Goal: Task Accomplishment & Management: Complete application form

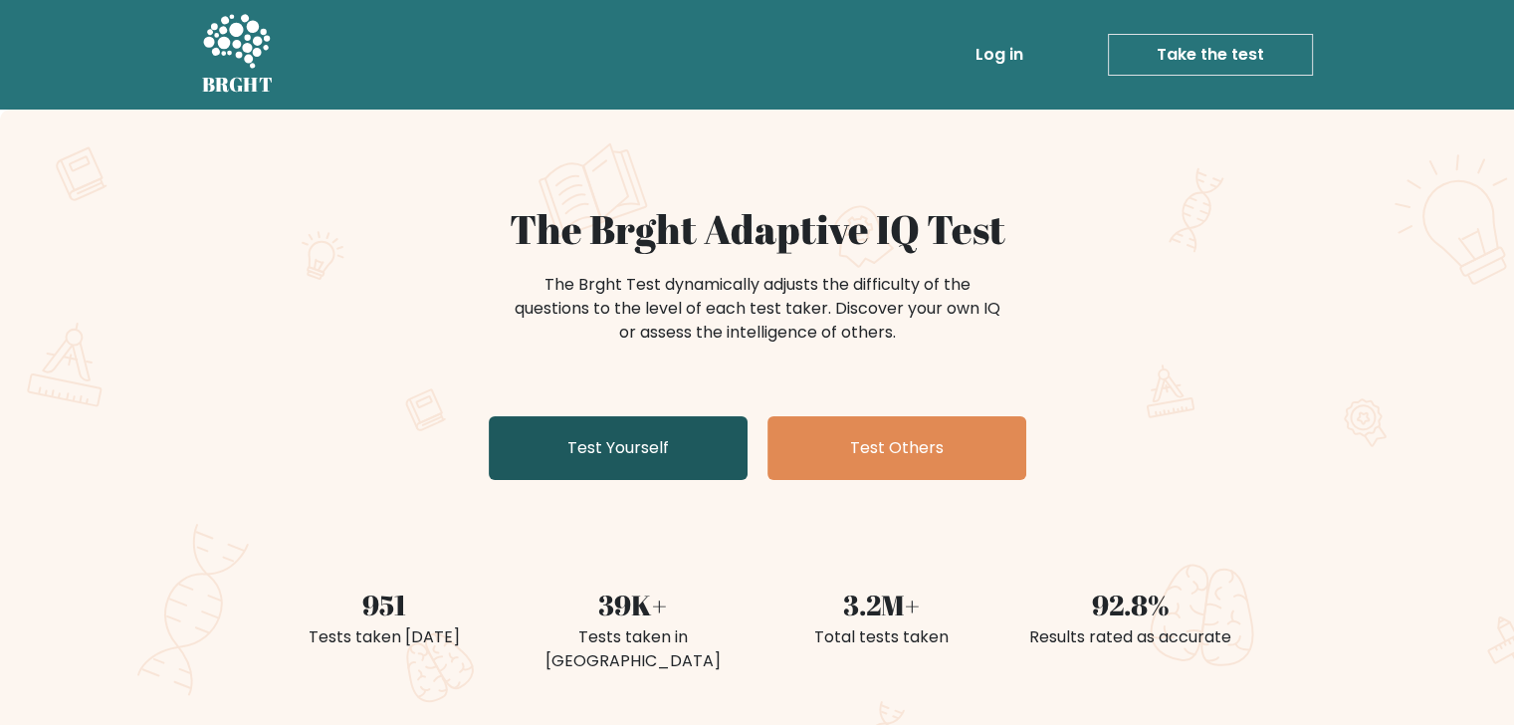
click at [582, 438] on link "Test Yourself" at bounding box center [618, 448] width 259 height 64
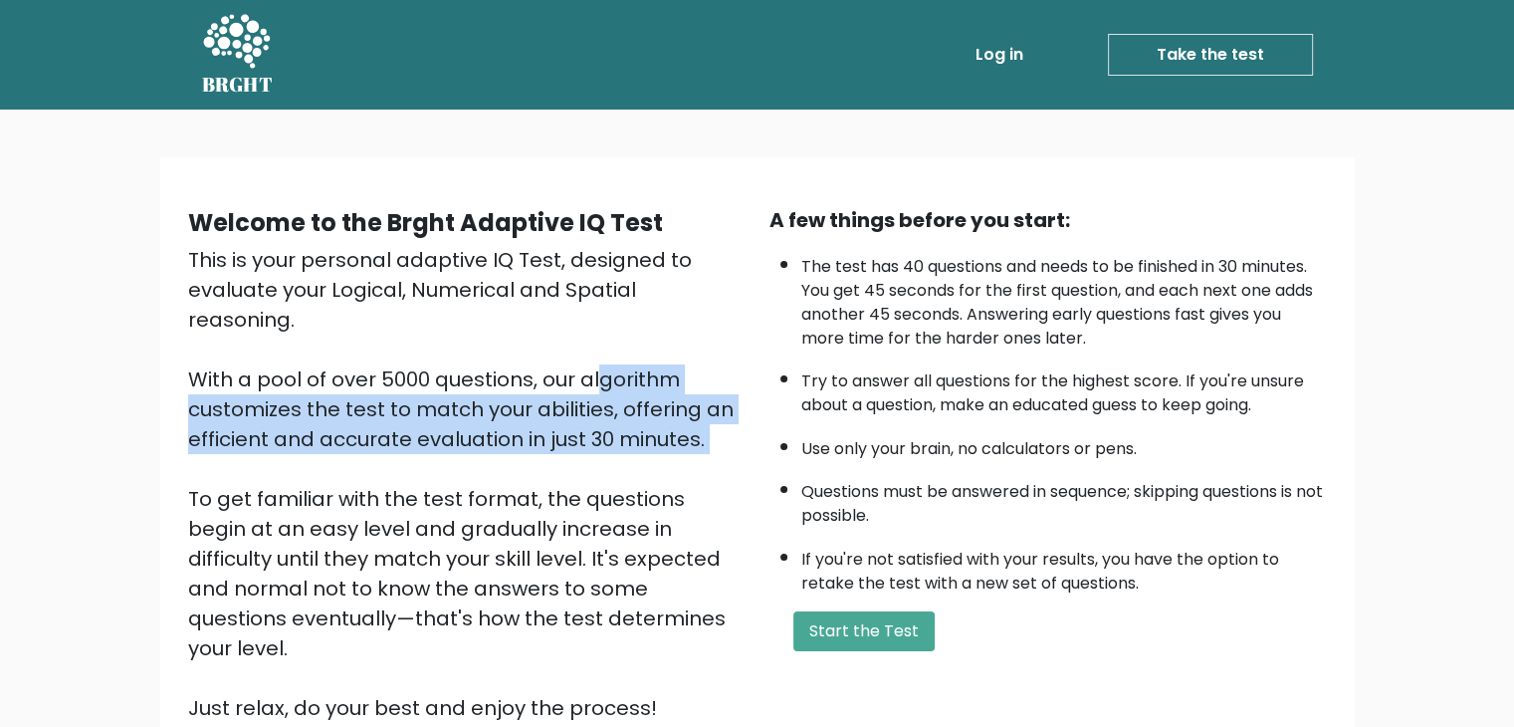
drag, startPoint x: 391, startPoint y: 336, endPoint x: 417, endPoint y: 424, distance: 92.3
click at [417, 424] on div "This is your personal adaptive IQ Test, designed to evaluate your Logical, Nume…" at bounding box center [467, 484] width 558 height 478
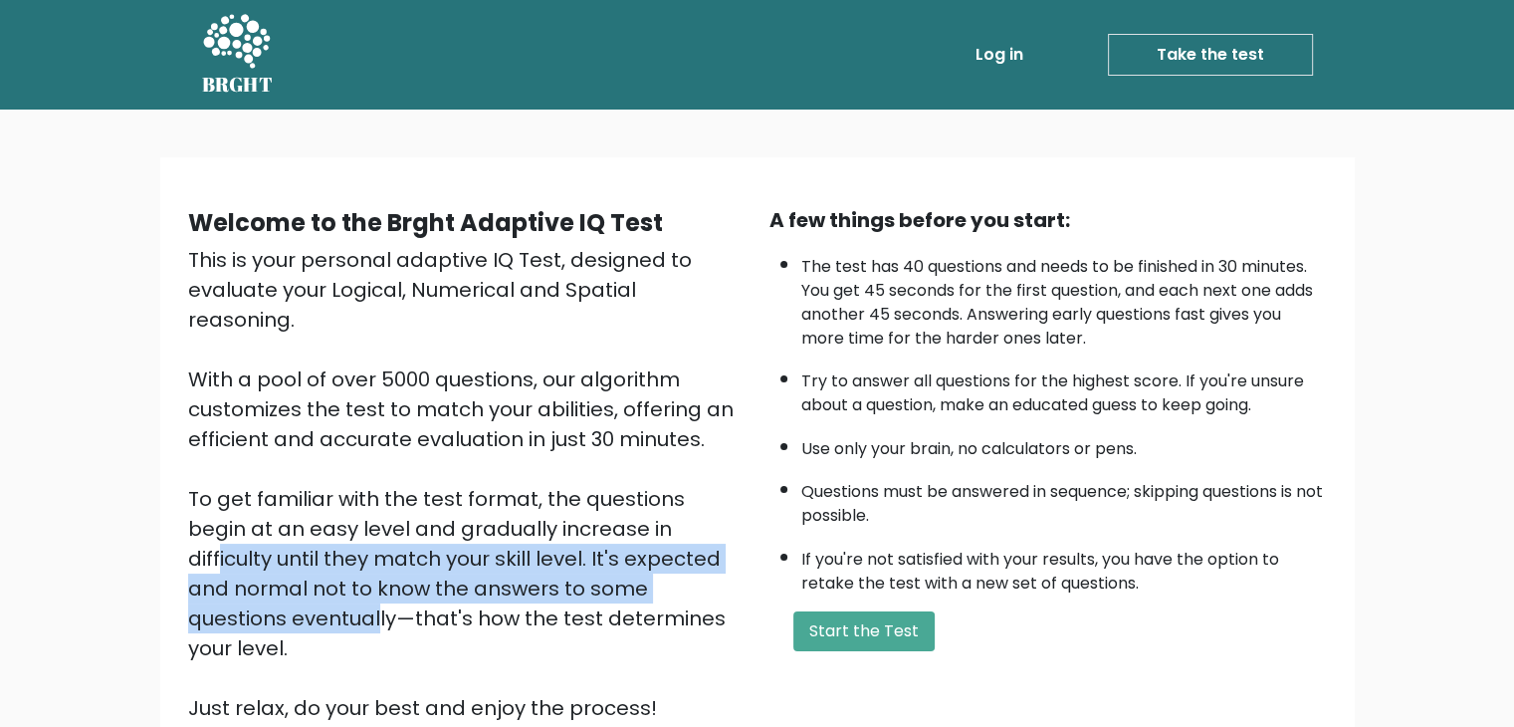
drag, startPoint x: 452, startPoint y: 495, endPoint x: 442, endPoint y: 571, distance: 76.3
click at [442, 571] on div "This is your personal adaptive IQ Test, designed to evaluate your Logical, Nume…" at bounding box center [467, 484] width 558 height 478
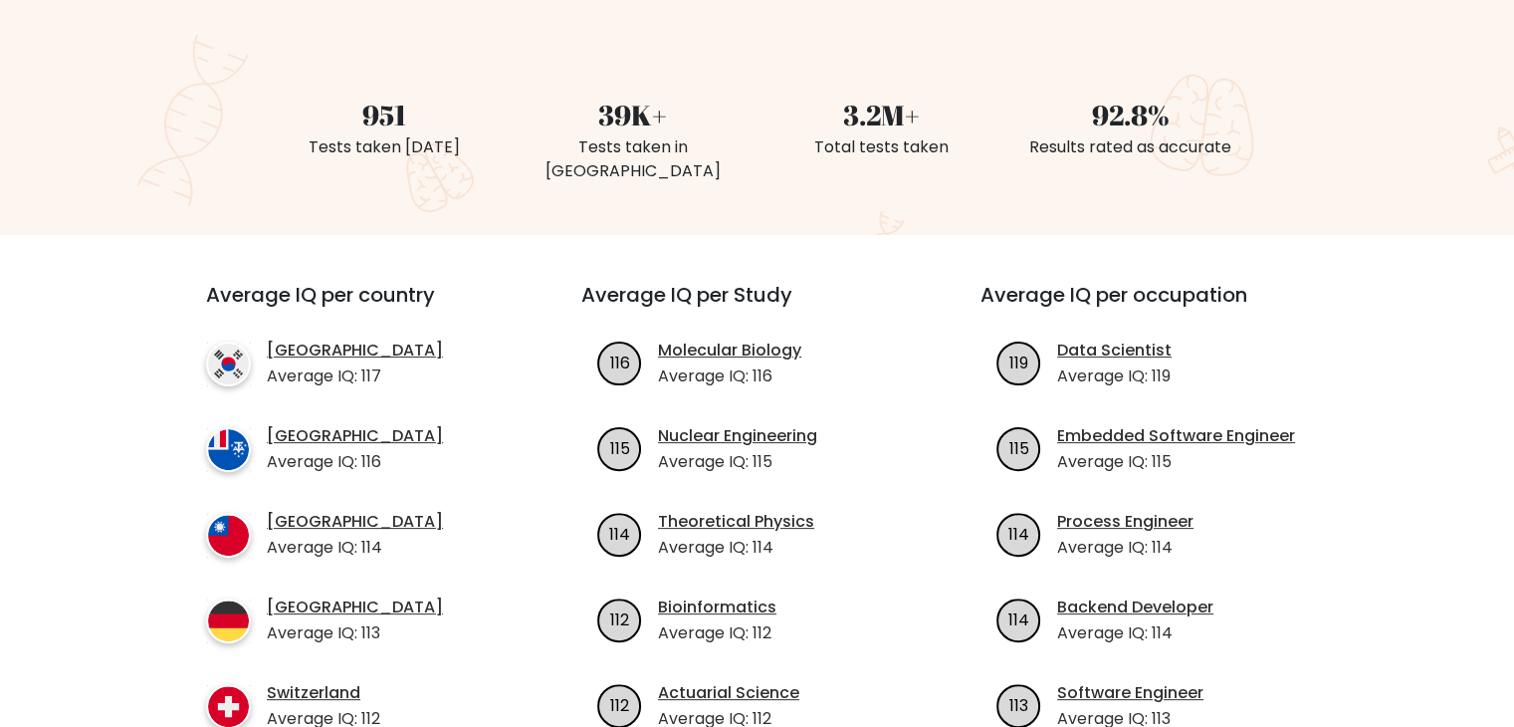
scroll to position [597, 0]
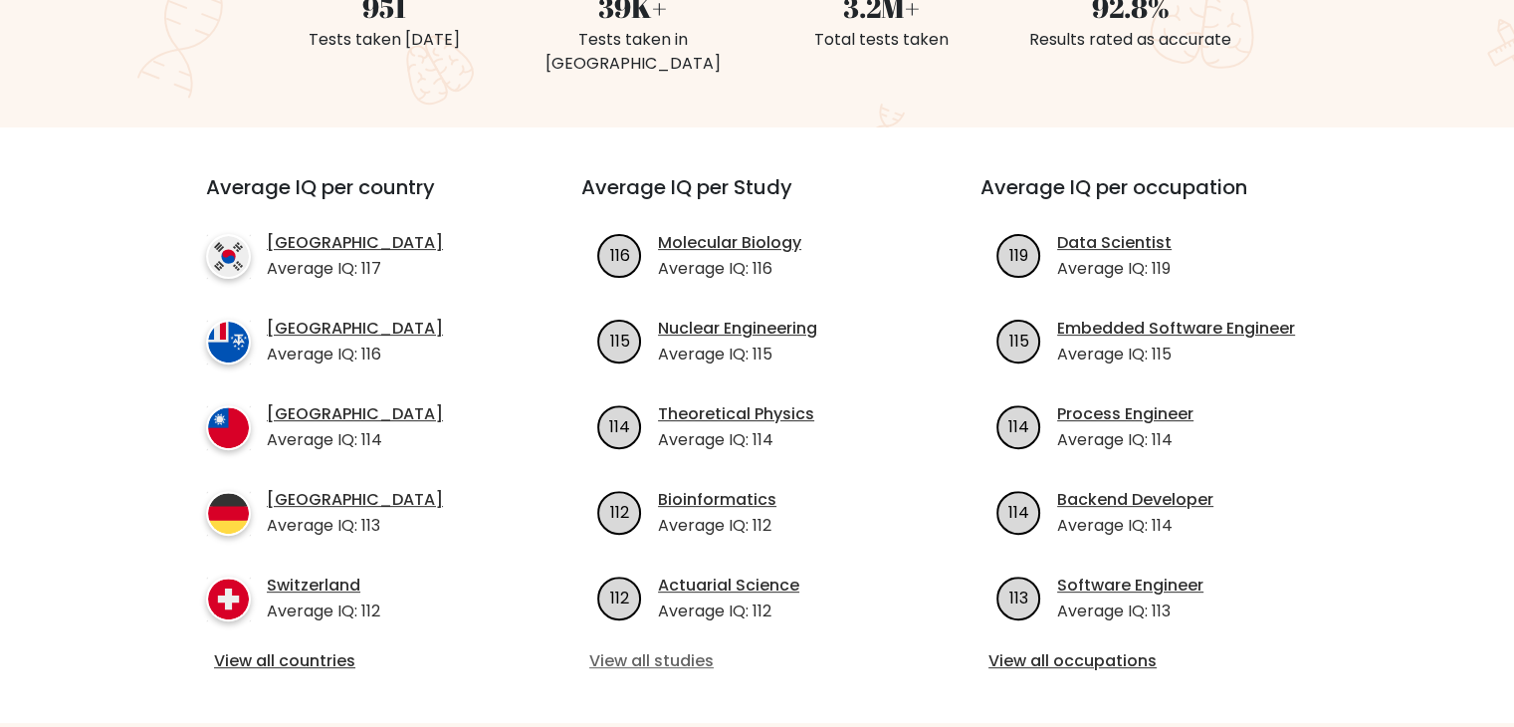
click at [651, 649] on link "View all studies" at bounding box center [757, 661] width 336 height 24
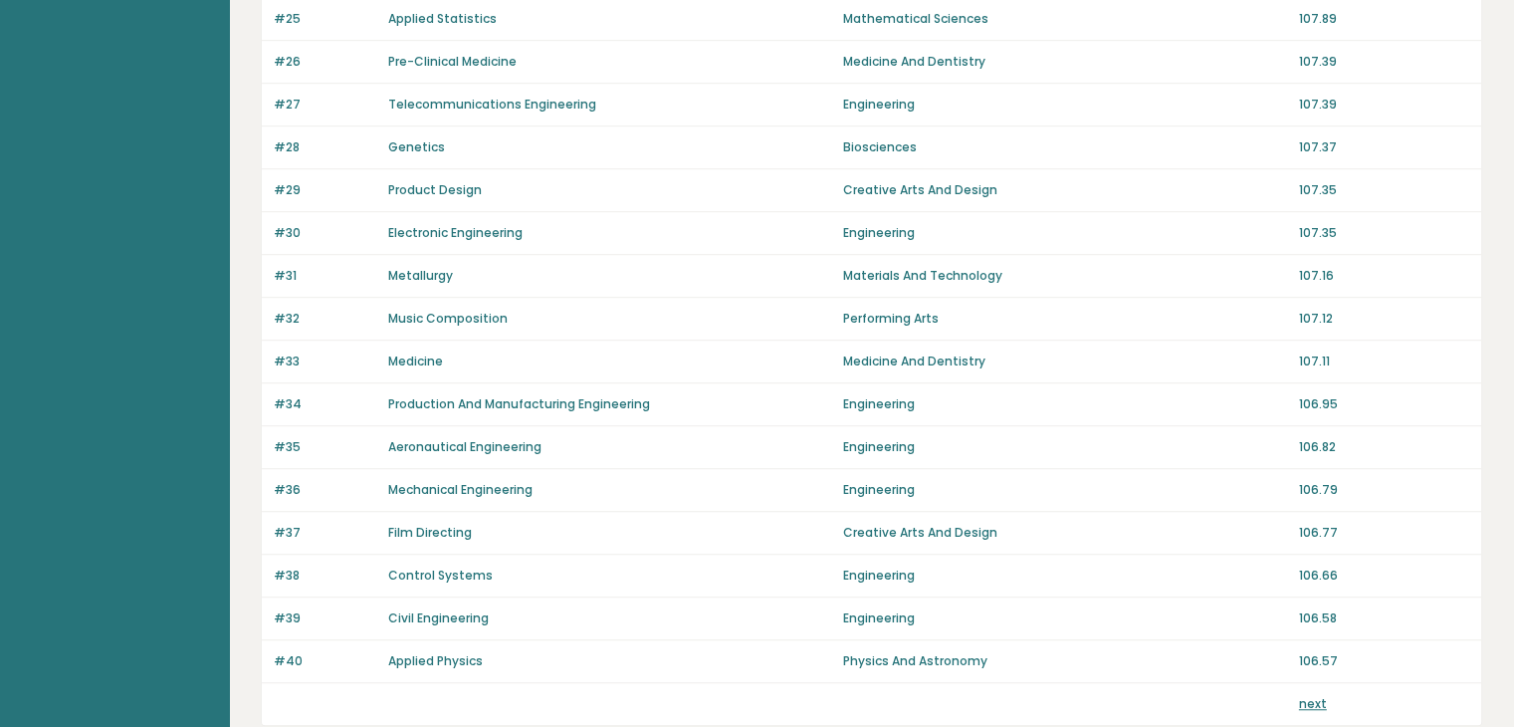
scroll to position [1373, 0]
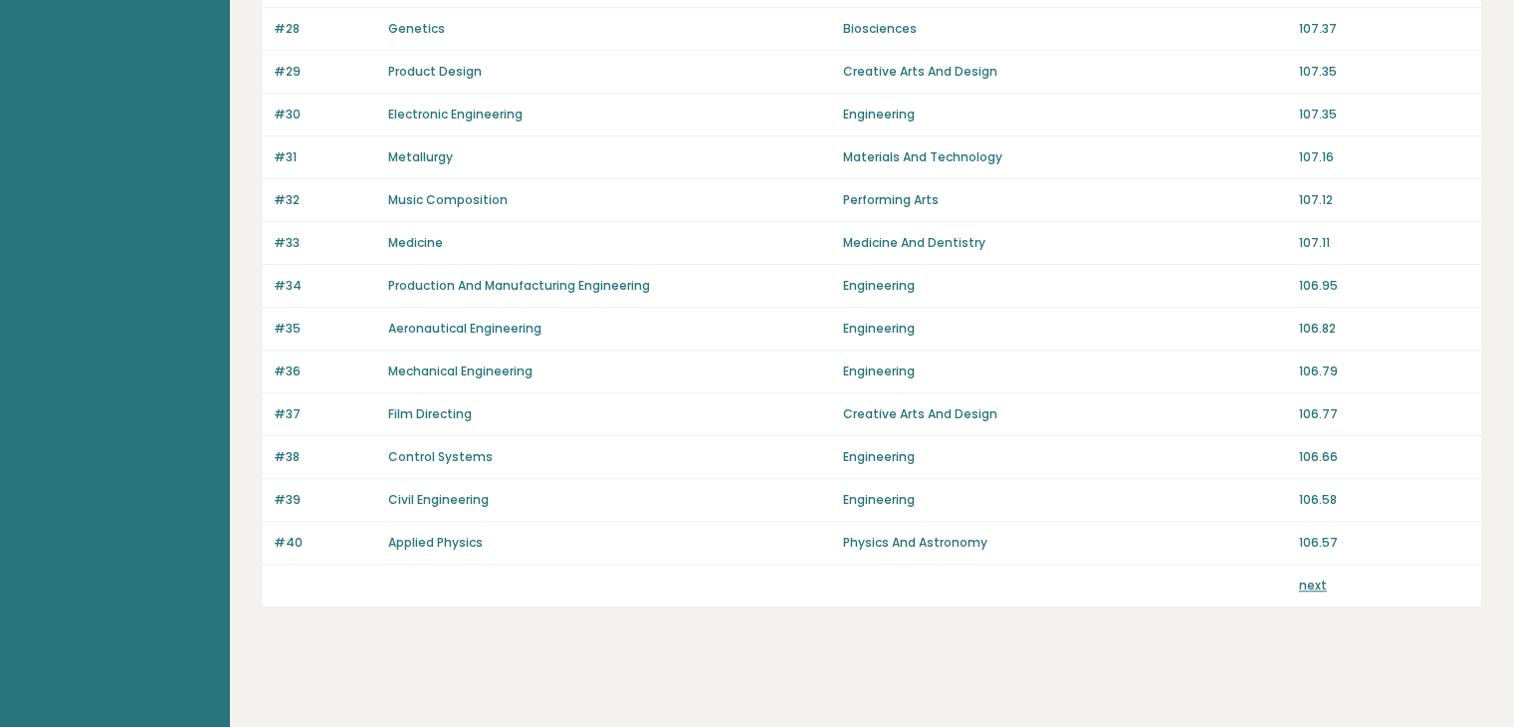
click at [1307, 577] on link "next" at bounding box center [1313, 585] width 28 height 17
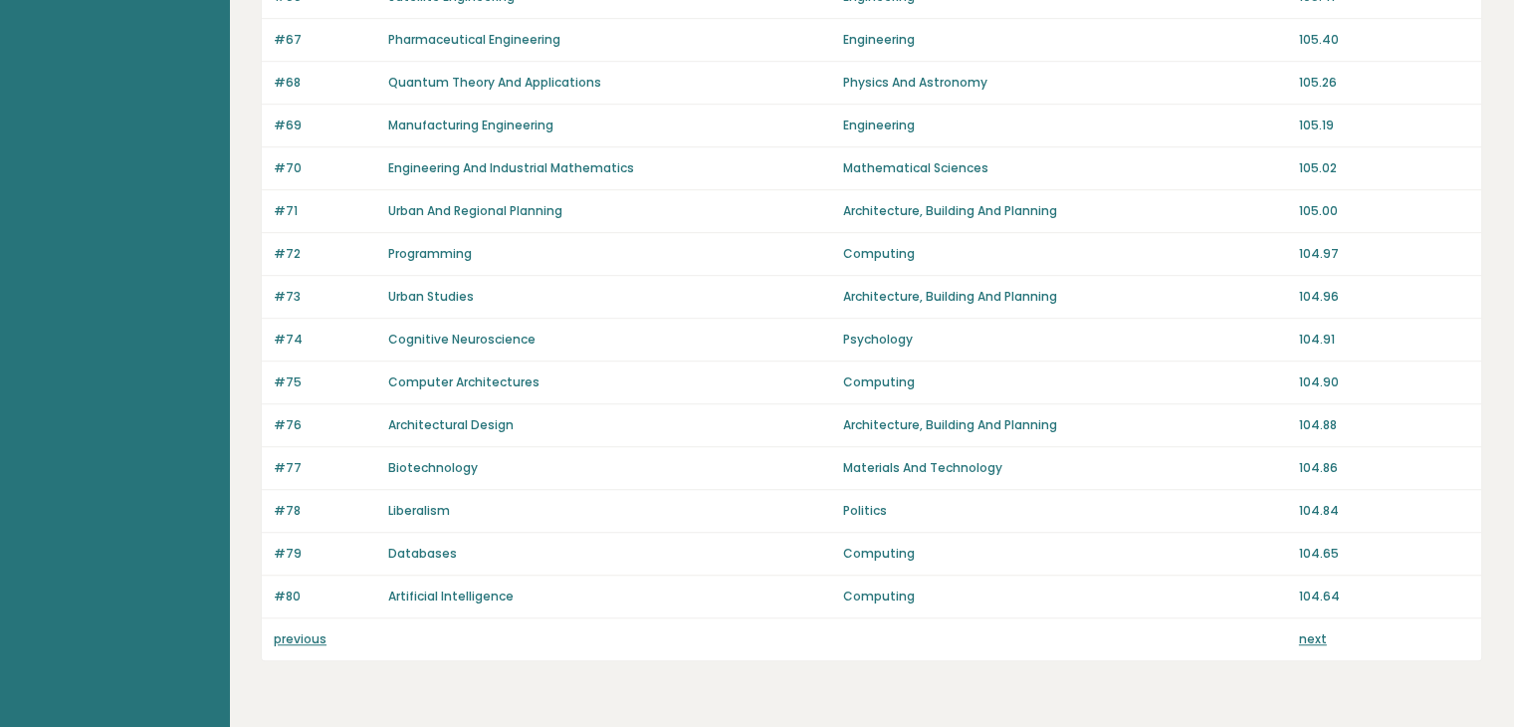
scroll to position [1373, 0]
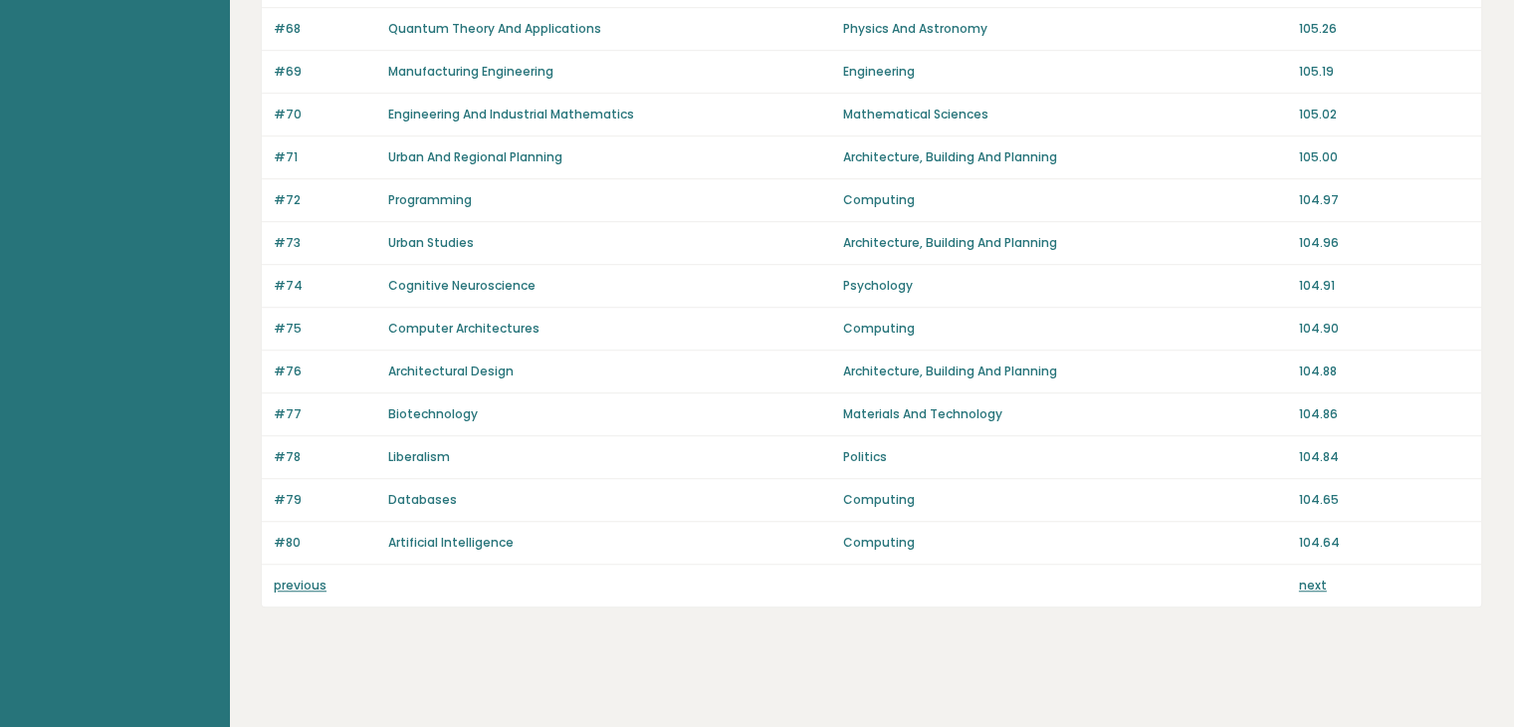
click at [1302, 582] on link "next" at bounding box center [1313, 585] width 28 height 17
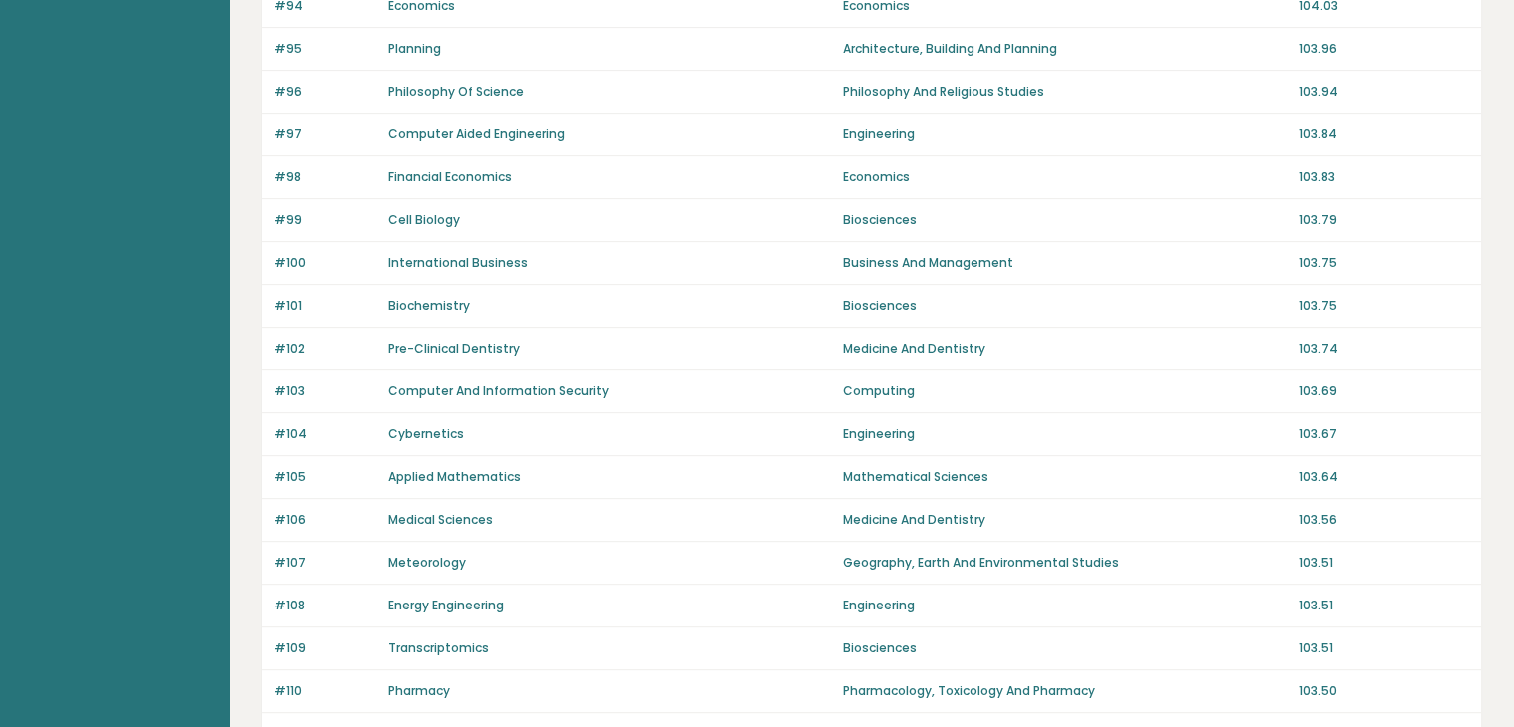
scroll to position [1373, 0]
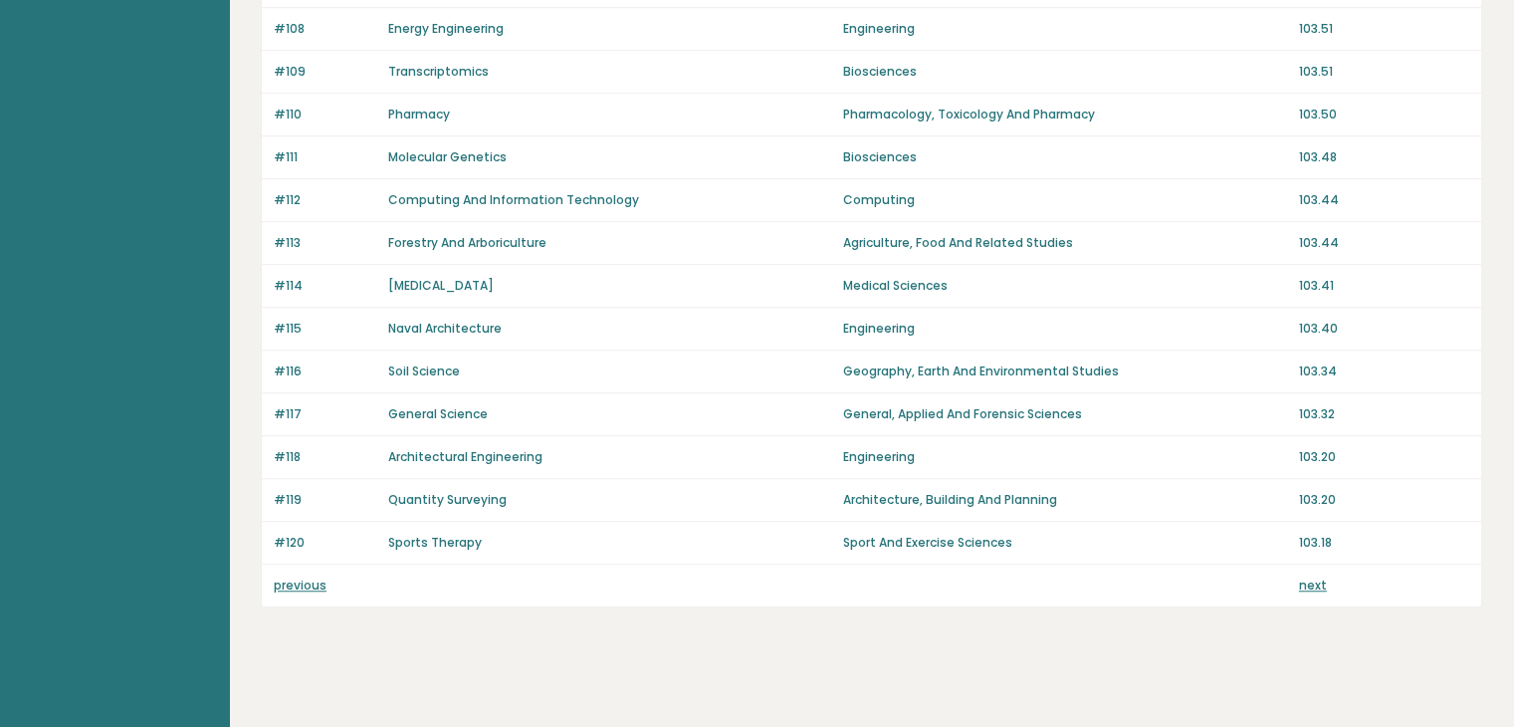
click at [1302, 582] on link "next" at bounding box center [1313, 585] width 28 height 17
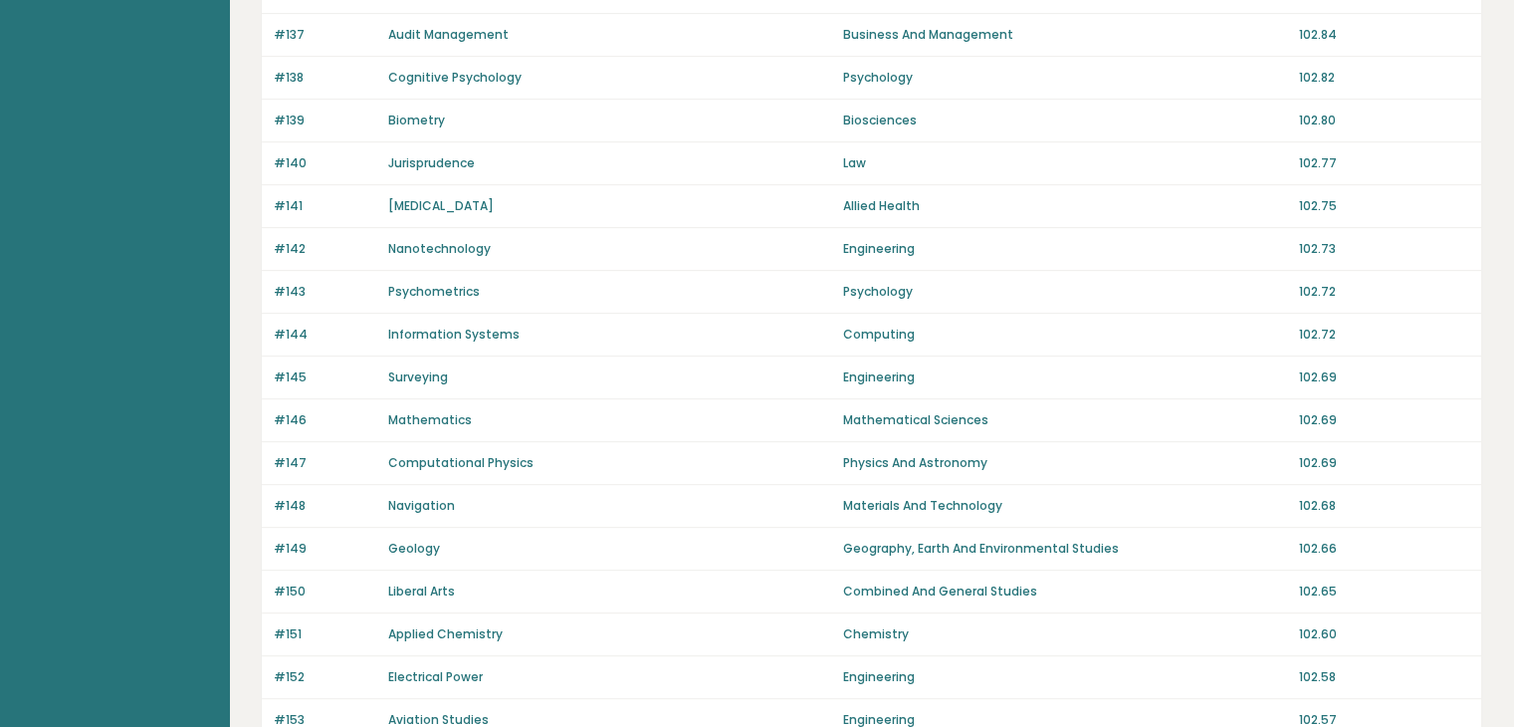
scroll to position [1373, 0]
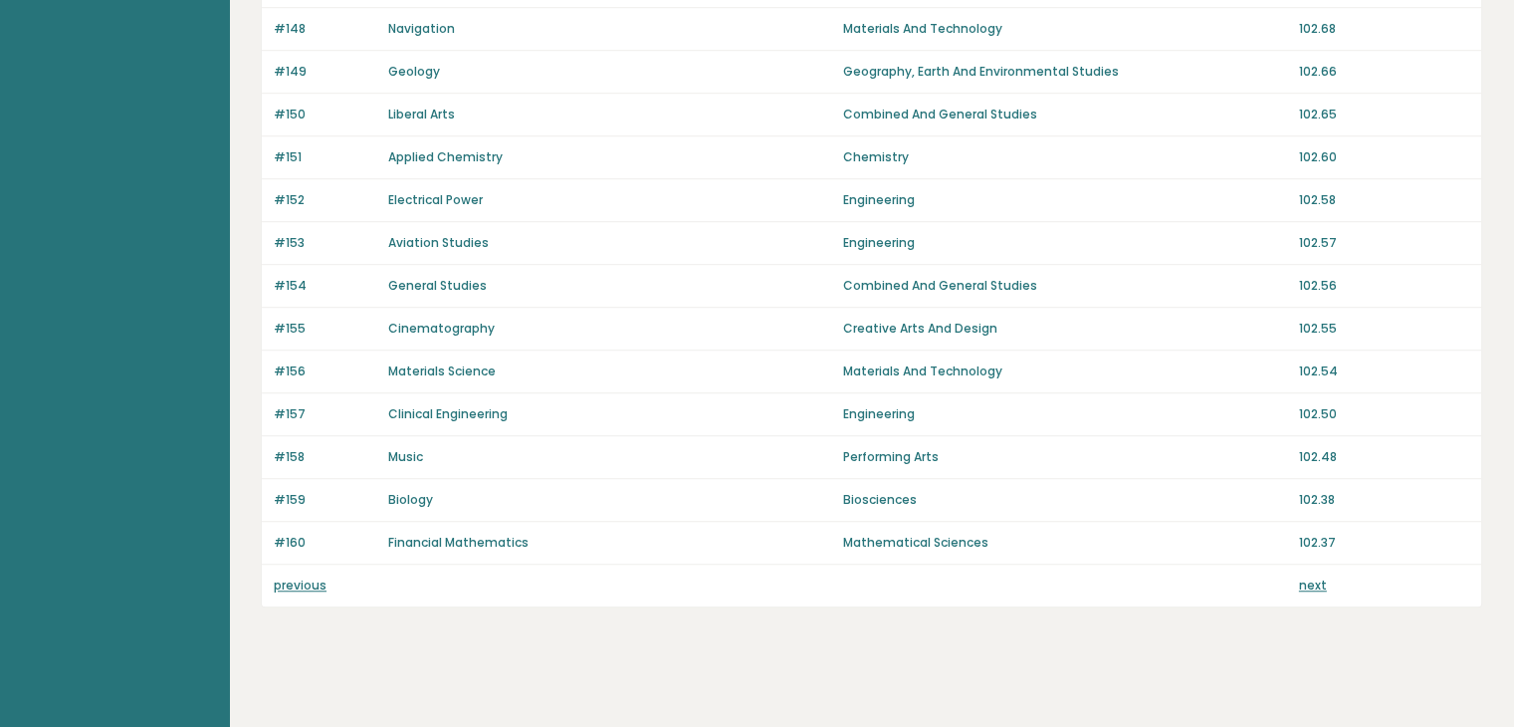
click at [1305, 577] on link "next" at bounding box center [1313, 585] width 28 height 17
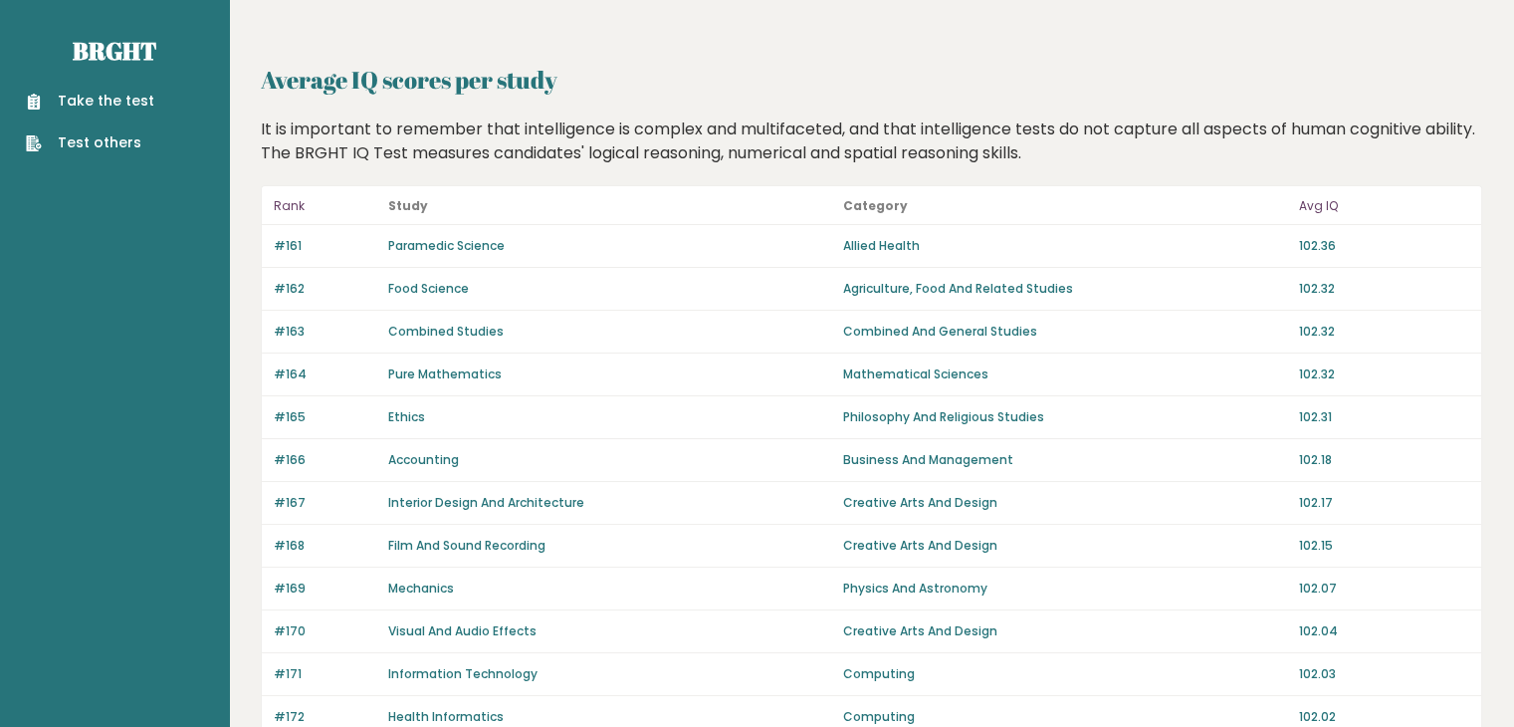
click at [135, 89] on div "Take the test Test others" at bounding box center [114, 110] width 197 height 87
click at [131, 97] on link "Take the test" at bounding box center [90, 101] width 128 height 21
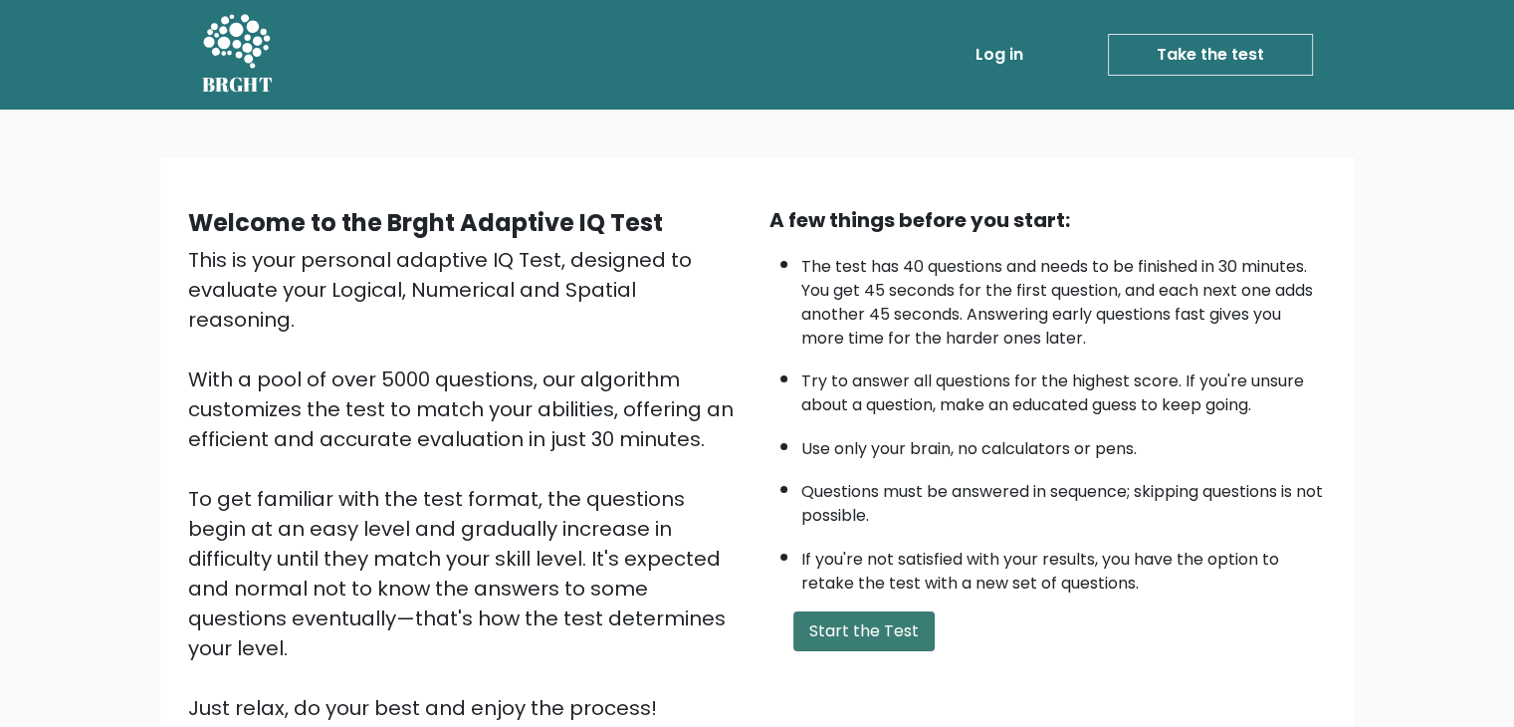
click at [902, 638] on button "Start the Test" at bounding box center [864, 631] width 141 height 40
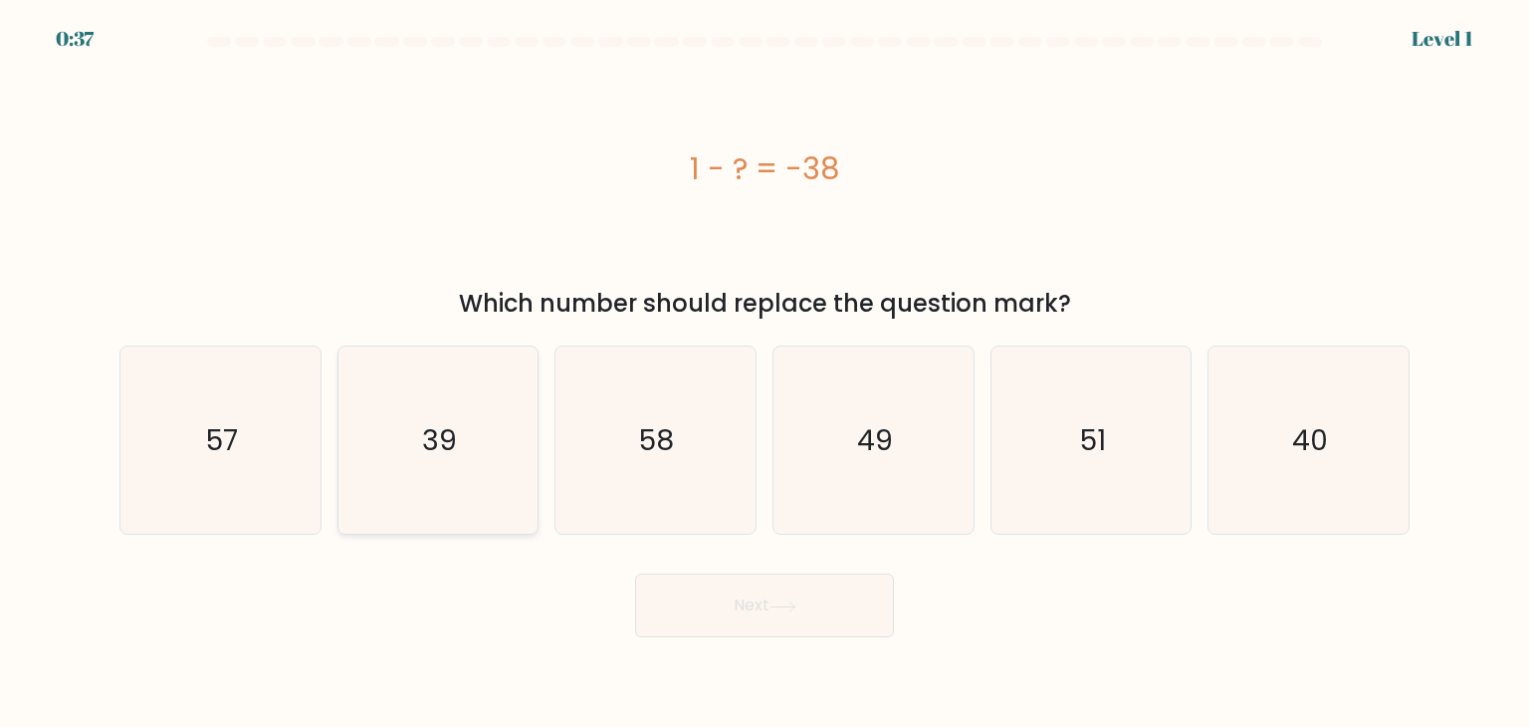
click at [501, 479] on icon "39" at bounding box center [438, 440] width 187 height 187
click at [765, 373] on input "b. 39" at bounding box center [765, 368] width 1 height 10
radio input "true"
click at [724, 625] on button "Next" at bounding box center [764, 606] width 259 height 64
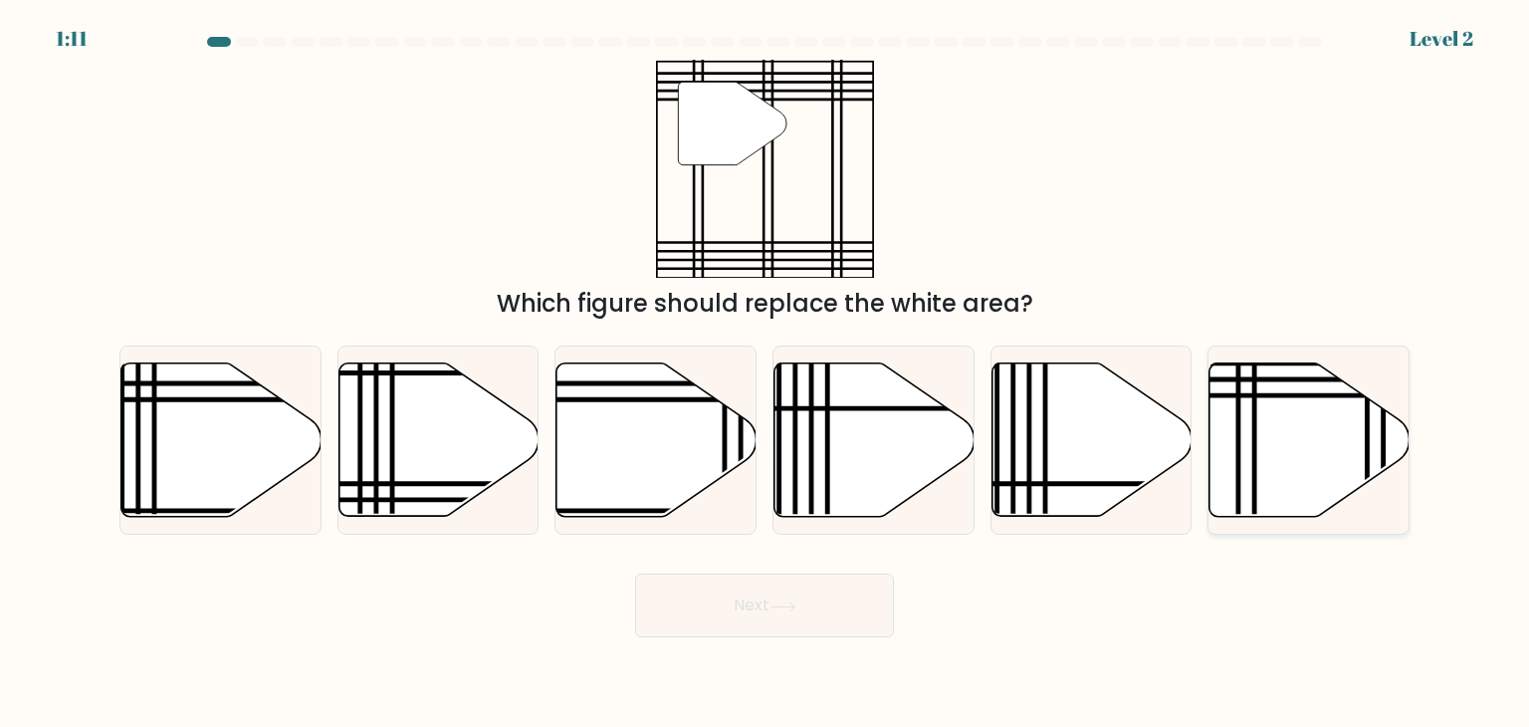
click at [1255, 422] on icon at bounding box center [1255, 523] width 0 height 403
click at [766, 373] on input "f." at bounding box center [765, 368] width 1 height 10
radio input "true"
click at [1240, 418] on icon at bounding box center [1240, 522] width 0 height 398
click at [766, 373] on input "f." at bounding box center [765, 368] width 1 height 10
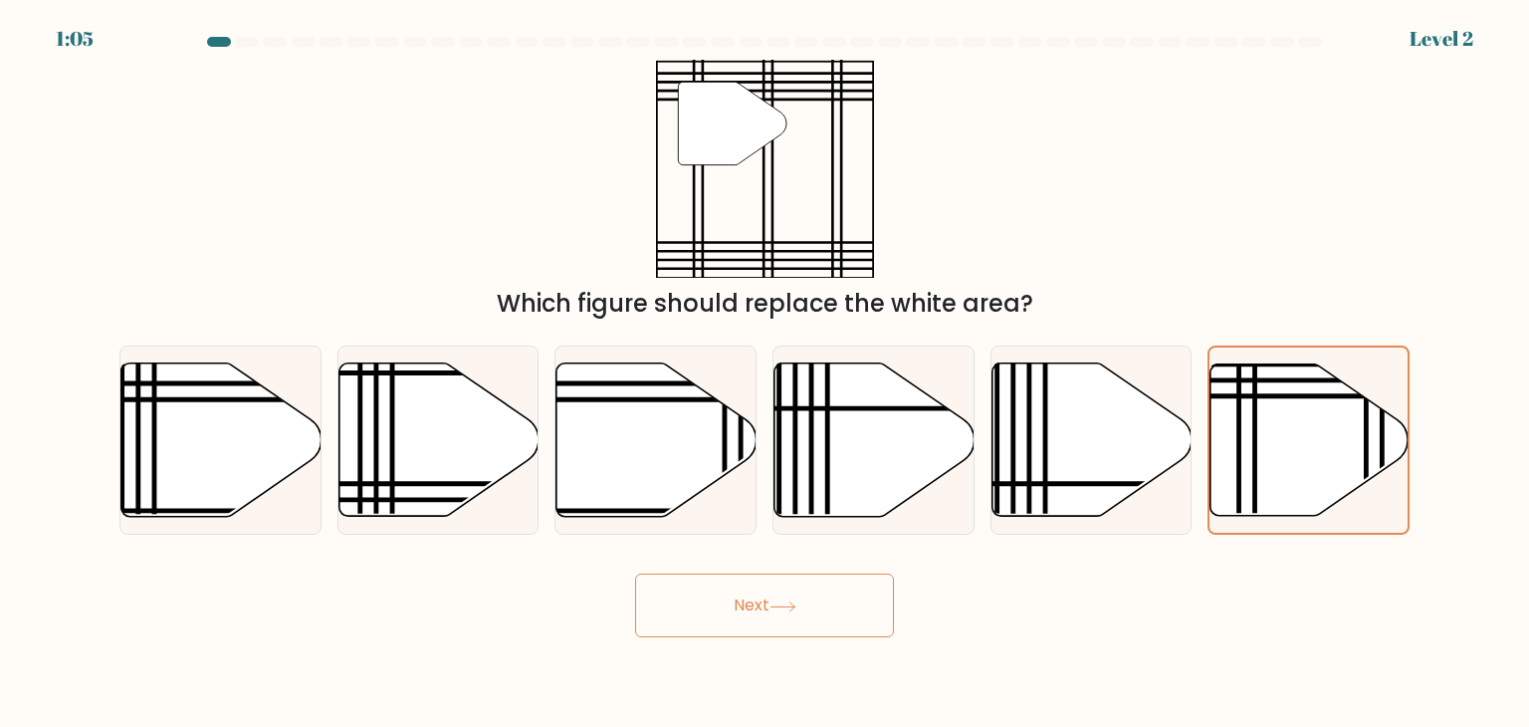
click at [822, 617] on button "Next" at bounding box center [764, 606] width 259 height 64
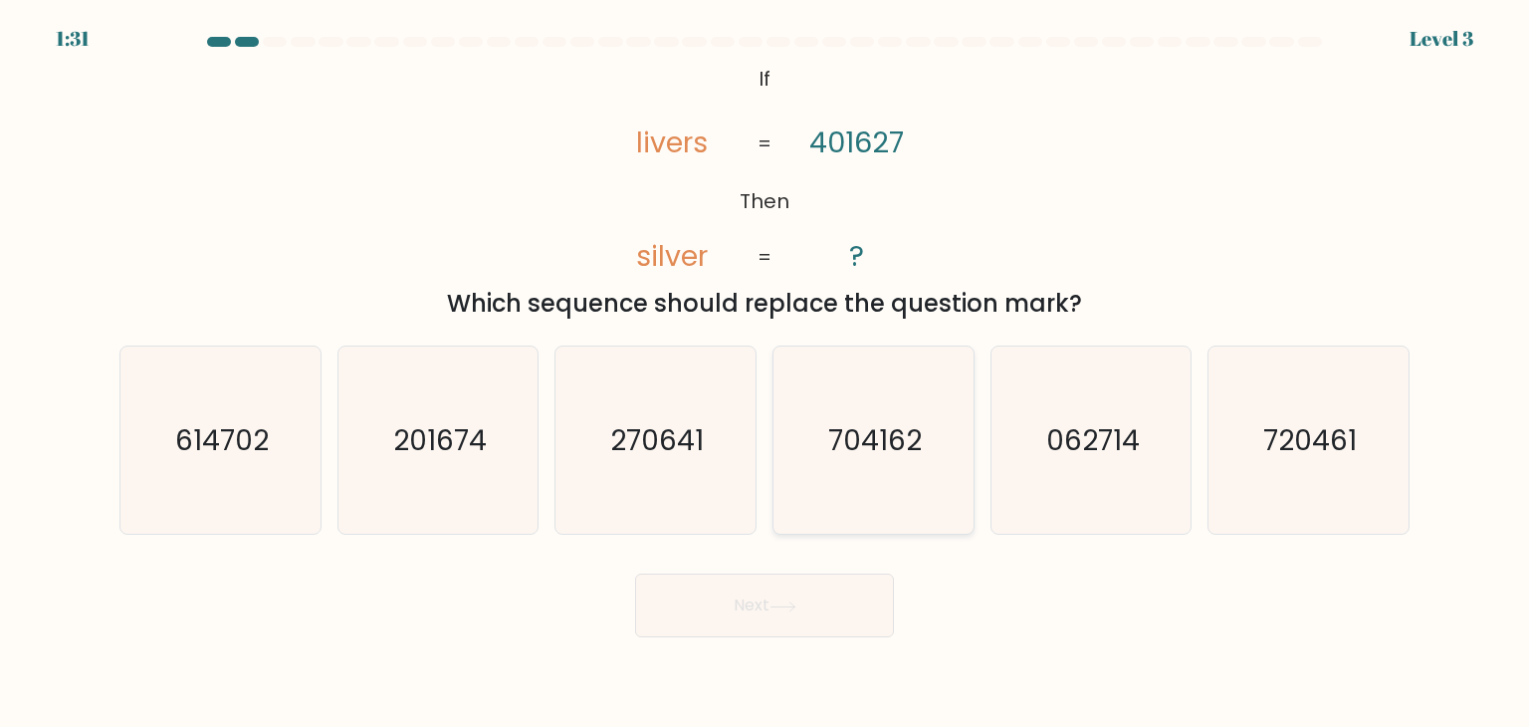
click at [898, 428] on text "704162" at bounding box center [875, 440] width 94 height 40
click at [766, 373] on input "d. 704162" at bounding box center [765, 368] width 1 height 10
radio input "true"
click at [845, 620] on button "Next" at bounding box center [764, 606] width 259 height 64
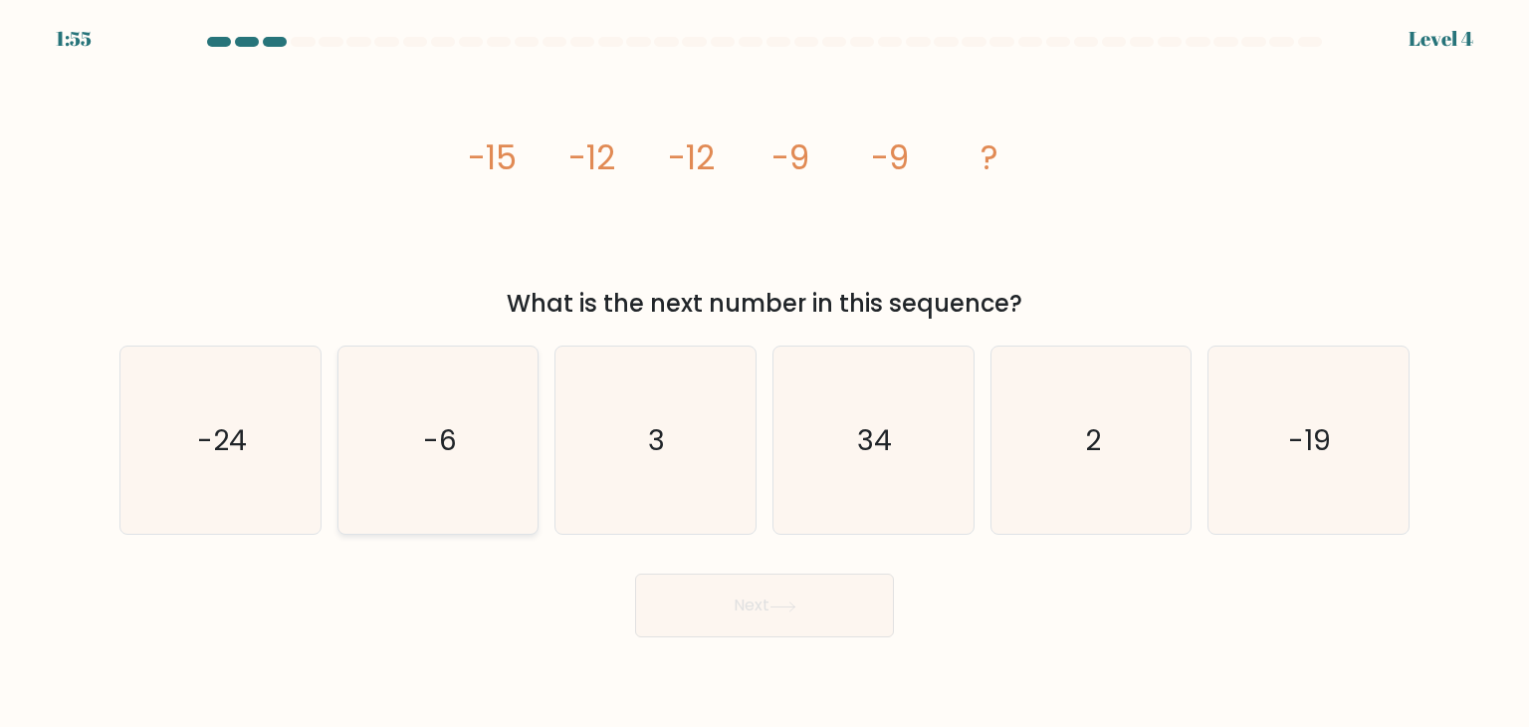
click at [498, 418] on icon "-6" at bounding box center [438, 440] width 187 height 187
click at [765, 373] on input "b. -6" at bounding box center [765, 368] width 1 height 10
radio input "true"
click at [820, 614] on button "Next" at bounding box center [764, 606] width 259 height 64
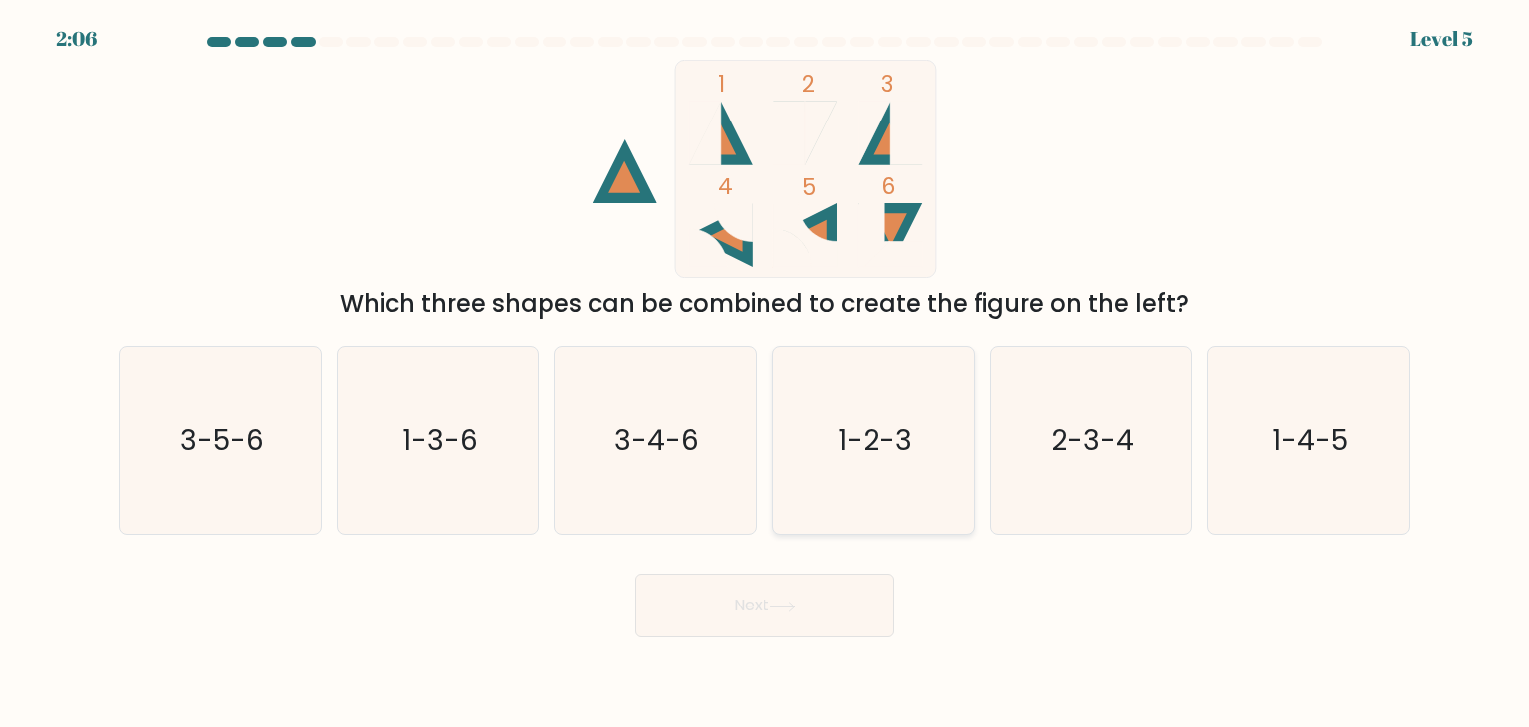
click at [844, 444] on text "1-2-3" at bounding box center [875, 440] width 74 height 40
click at [766, 373] on input "d. 1-2-3" at bounding box center [765, 368] width 1 height 10
radio input "true"
click at [773, 620] on button "Next" at bounding box center [764, 606] width 259 height 64
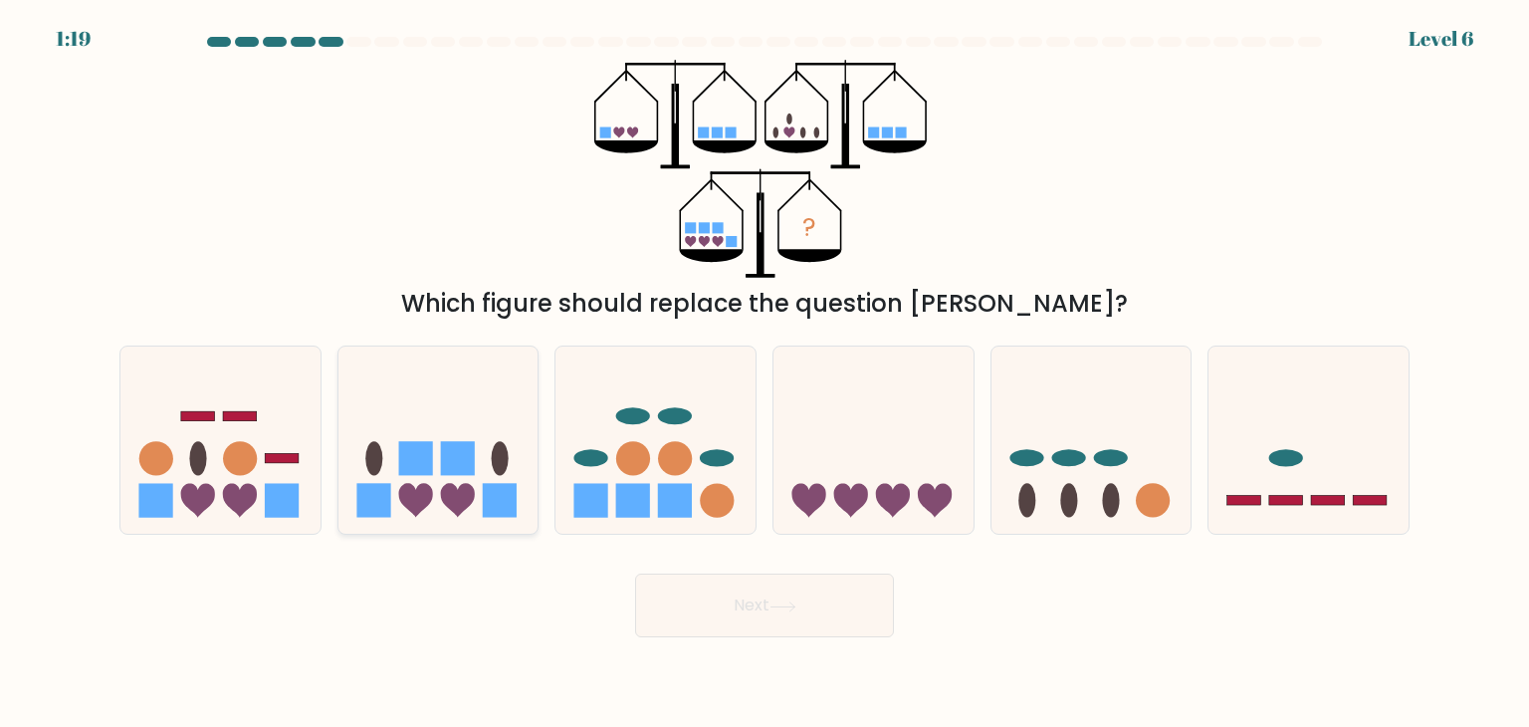
drag, startPoint x: 484, startPoint y: 504, endPoint x: 504, endPoint y: 509, distance: 20.5
click at [486, 504] on rect at bounding box center [500, 501] width 34 height 34
click at [765, 373] on input "b." at bounding box center [765, 368] width 1 height 10
radio input "true"
click at [765, 618] on button "Next" at bounding box center [764, 606] width 259 height 64
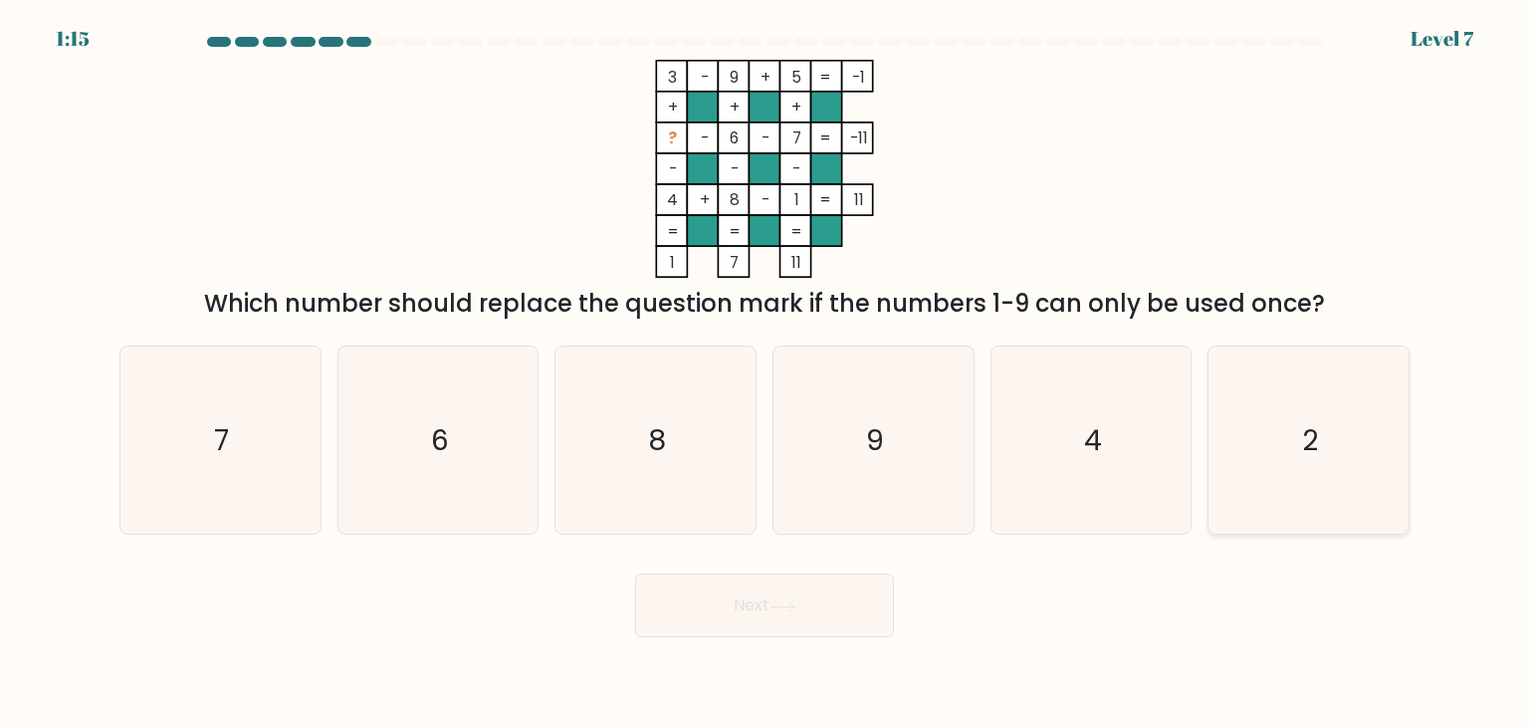
click at [1267, 388] on icon "2" at bounding box center [1308, 440] width 187 height 187
click at [766, 373] on input "f. 2" at bounding box center [765, 368] width 1 height 10
radio input "true"
click at [869, 593] on button "Next" at bounding box center [764, 606] width 259 height 64
click at [826, 600] on button "Next" at bounding box center [764, 606] width 259 height 64
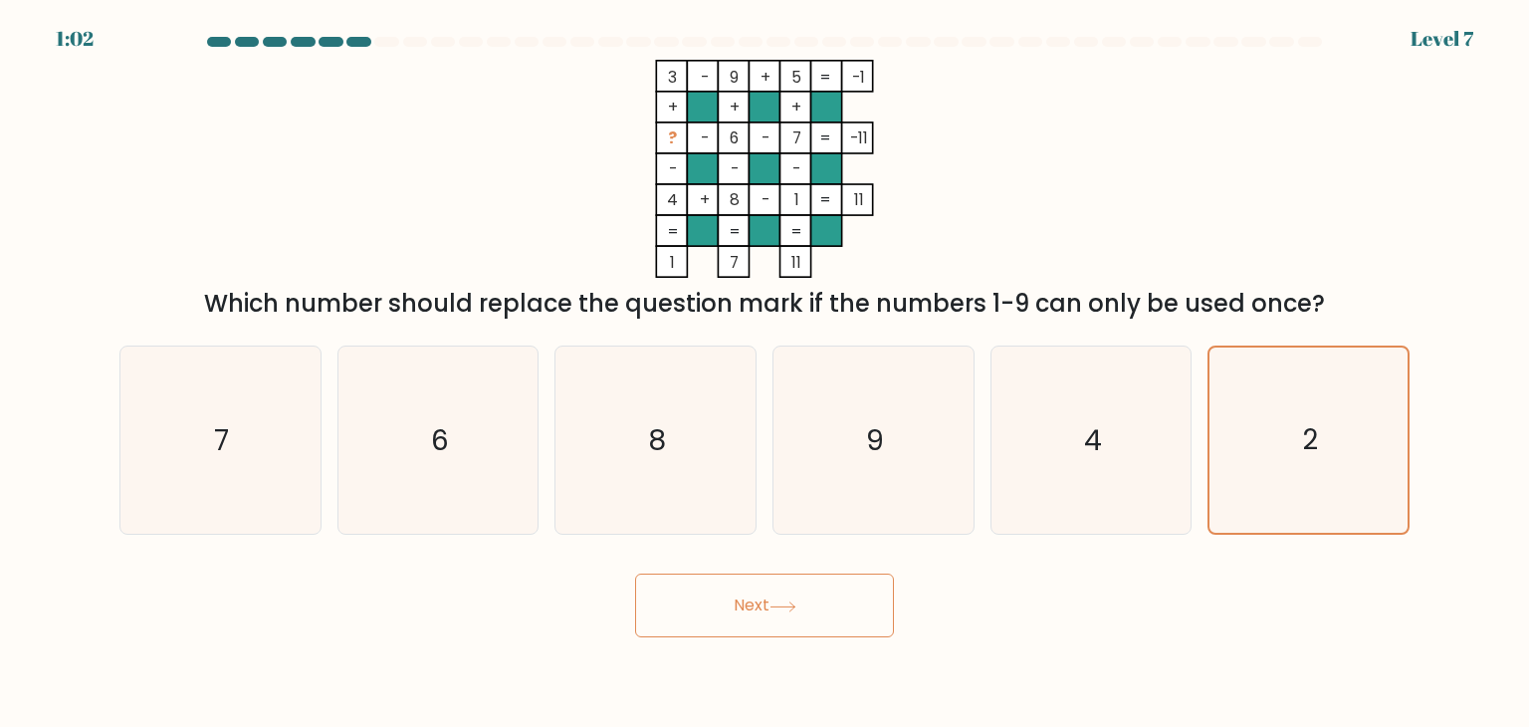
click at [1054, 585] on div "Next" at bounding box center [765, 598] width 1314 height 79
click at [821, 594] on button "Next" at bounding box center [764, 606] width 259 height 64
click at [1280, 439] on icon "2" at bounding box center [1308, 439] width 185 height 185
click at [766, 373] on input "f. 2" at bounding box center [765, 368] width 1 height 10
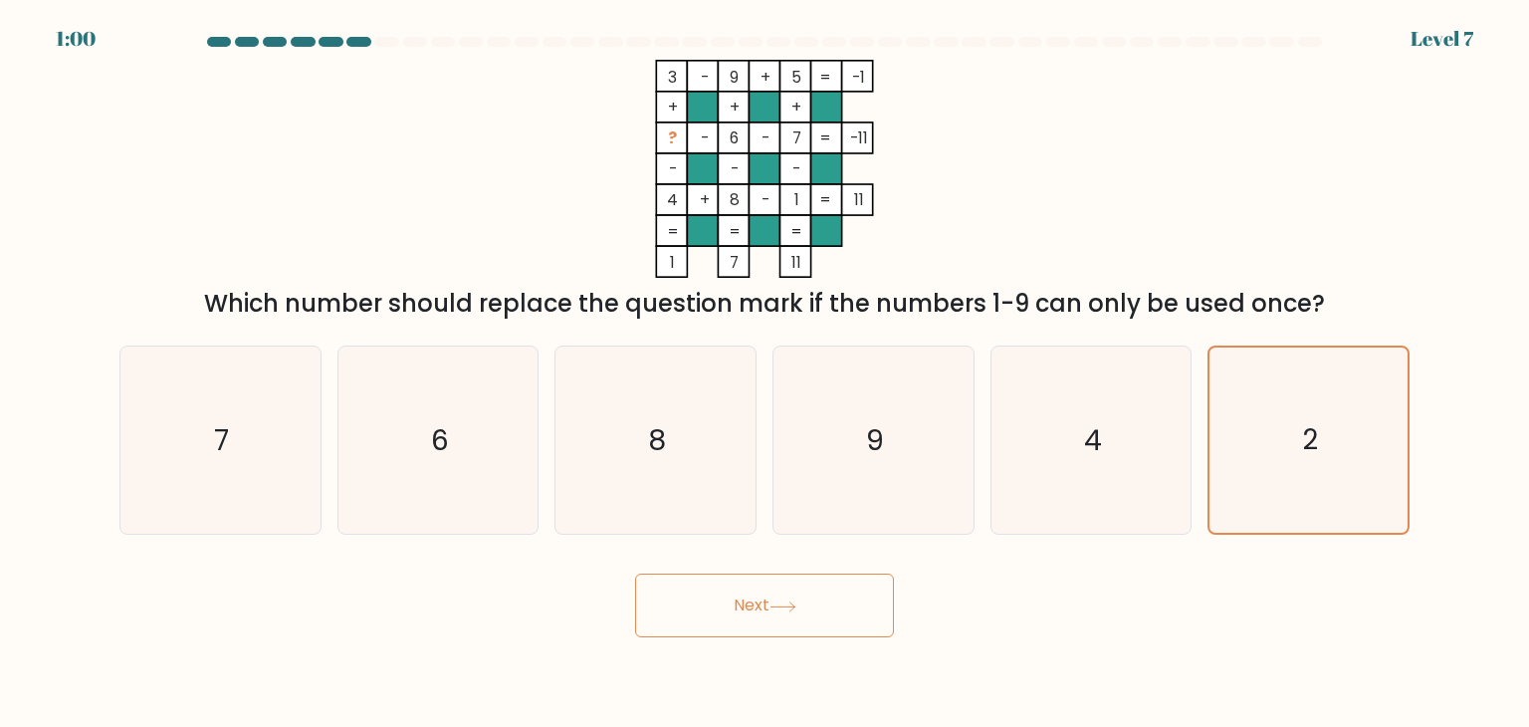
click at [756, 605] on button "Next" at bounding box center [764, 606] width 259 height 64
click at [775, 614] on button "Next" at bounding box center [764, 606] width 259 height 64
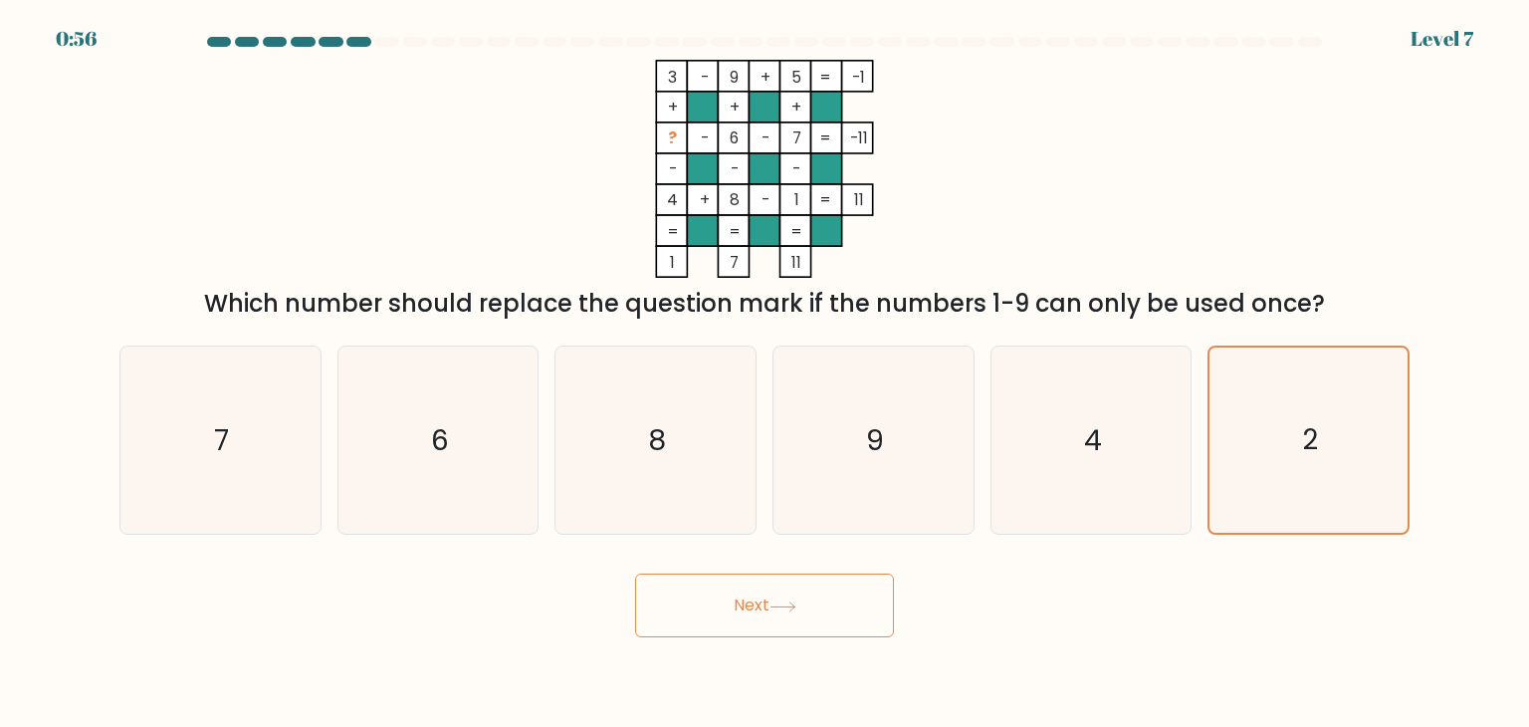
click at [775, 614] on button "Next" at bounding box center [764, 606] width 259 height 64
click at [776, 613] on button "Next" at bounding box center [764, 606] width 259 height 64
click at [1086, 415] on icon "4" at bounding box center [1091, 440] width 187 height 187
click at [766, 373] on input "e. 4" at bounding box center [765, 368] width 1 height 10
radio input "true"
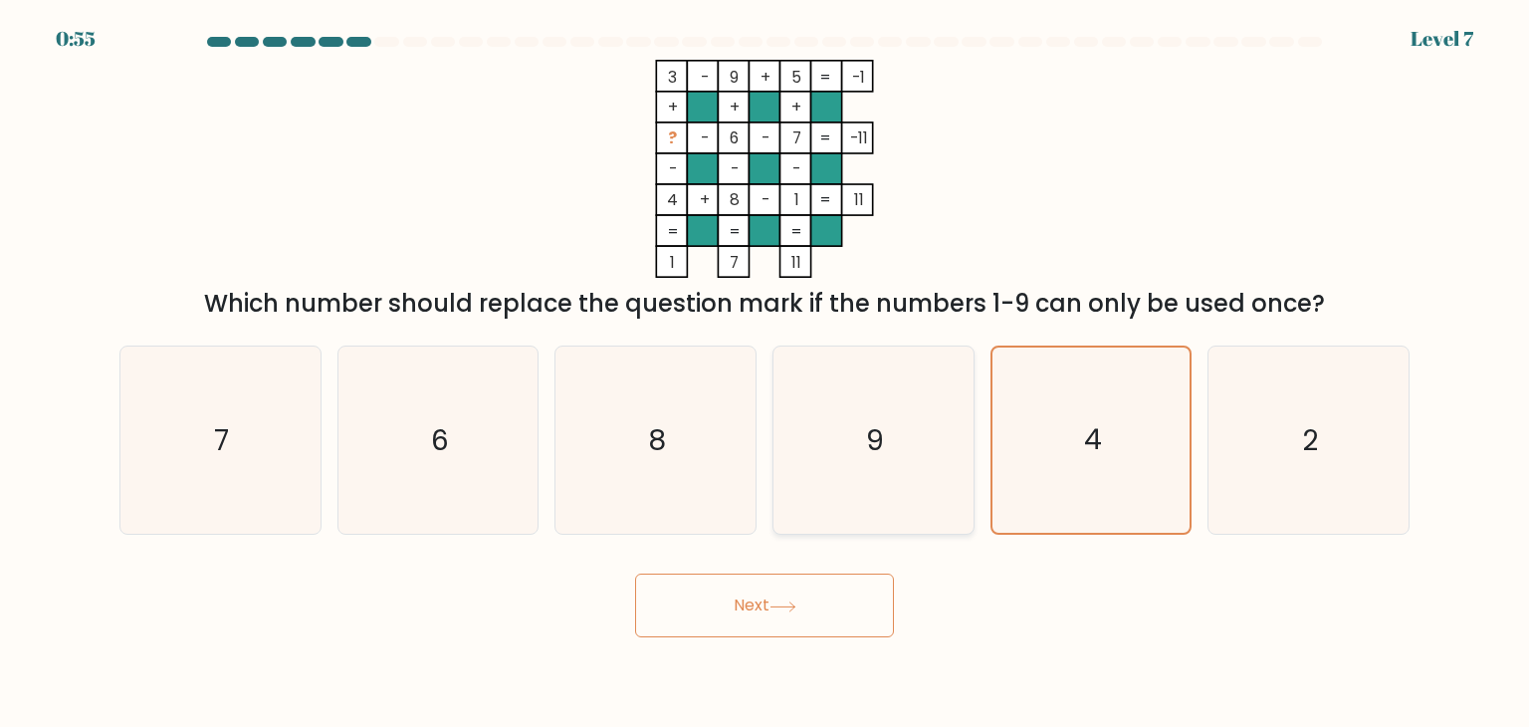
click at [828, 456] on icon "9" at bounding box center [873, 440] width 187 height 187
click at [766, 373] on input "d. 9" at bounding box center [765, 368] width 1 height 10
radio input "true"
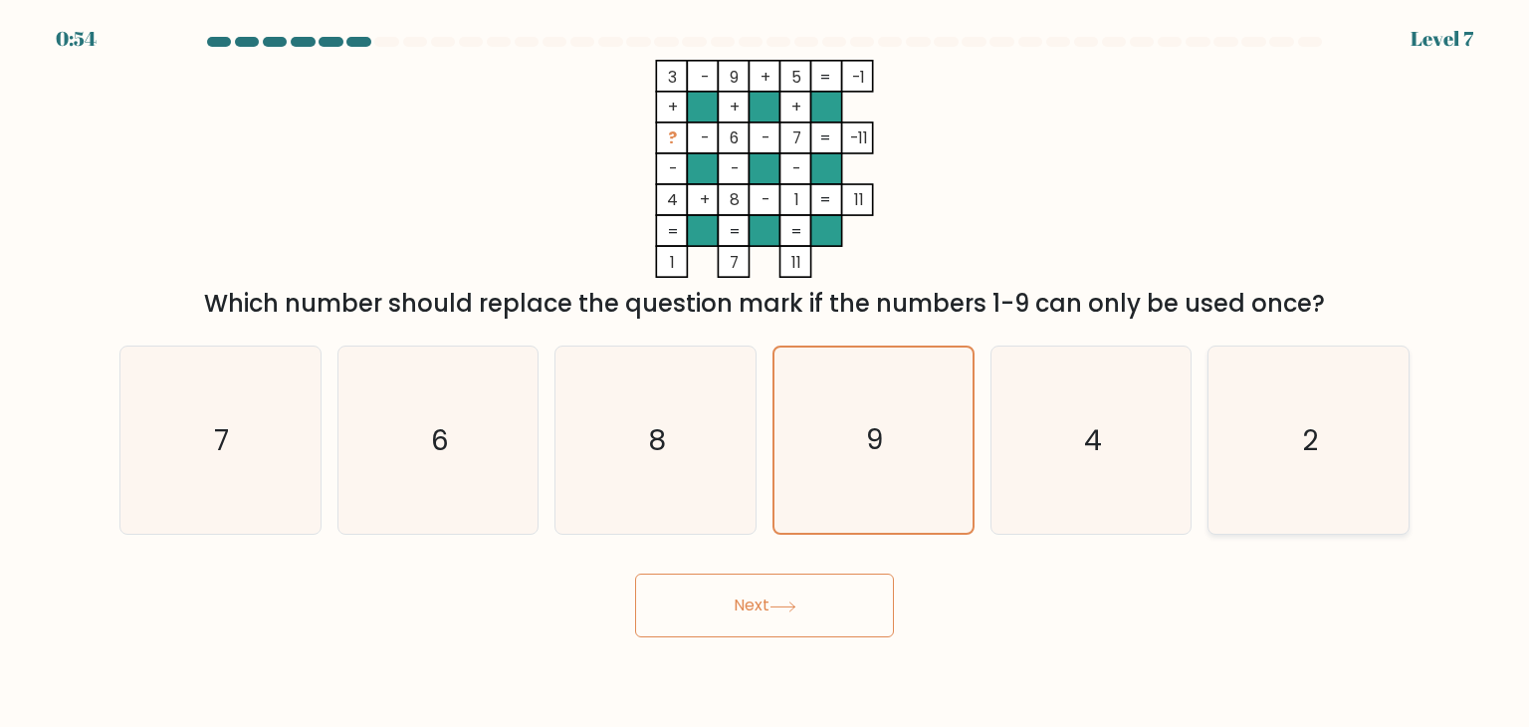
click at [1252, 423] on icon "2" at bounding box center [1308, 440] width 187 height 187
click at [766, 373] on input "f. 2" at bounding box center [765, 368] width 1 height 10
radio input "true"
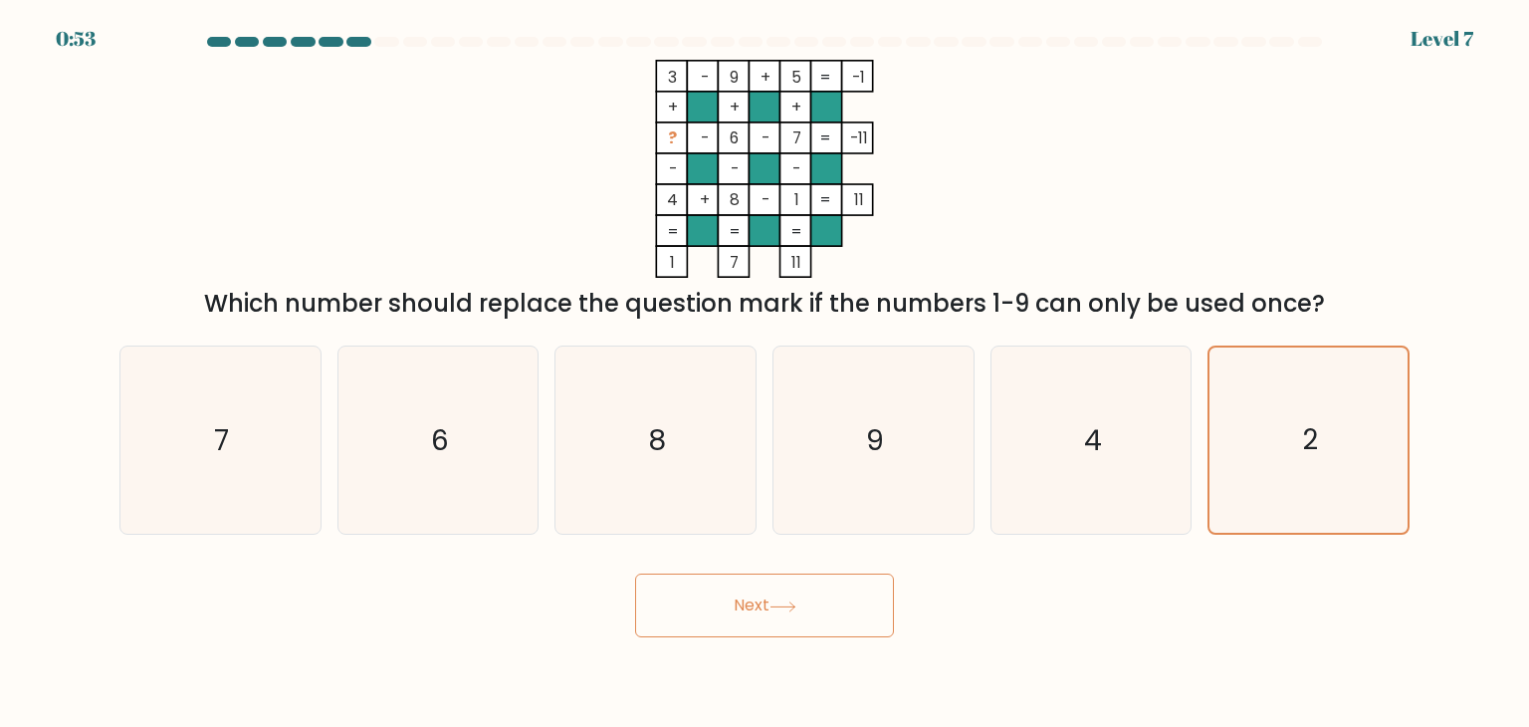
click at [822, 600] on button "Next" at bounding box center [764, 606] width 259 height 64
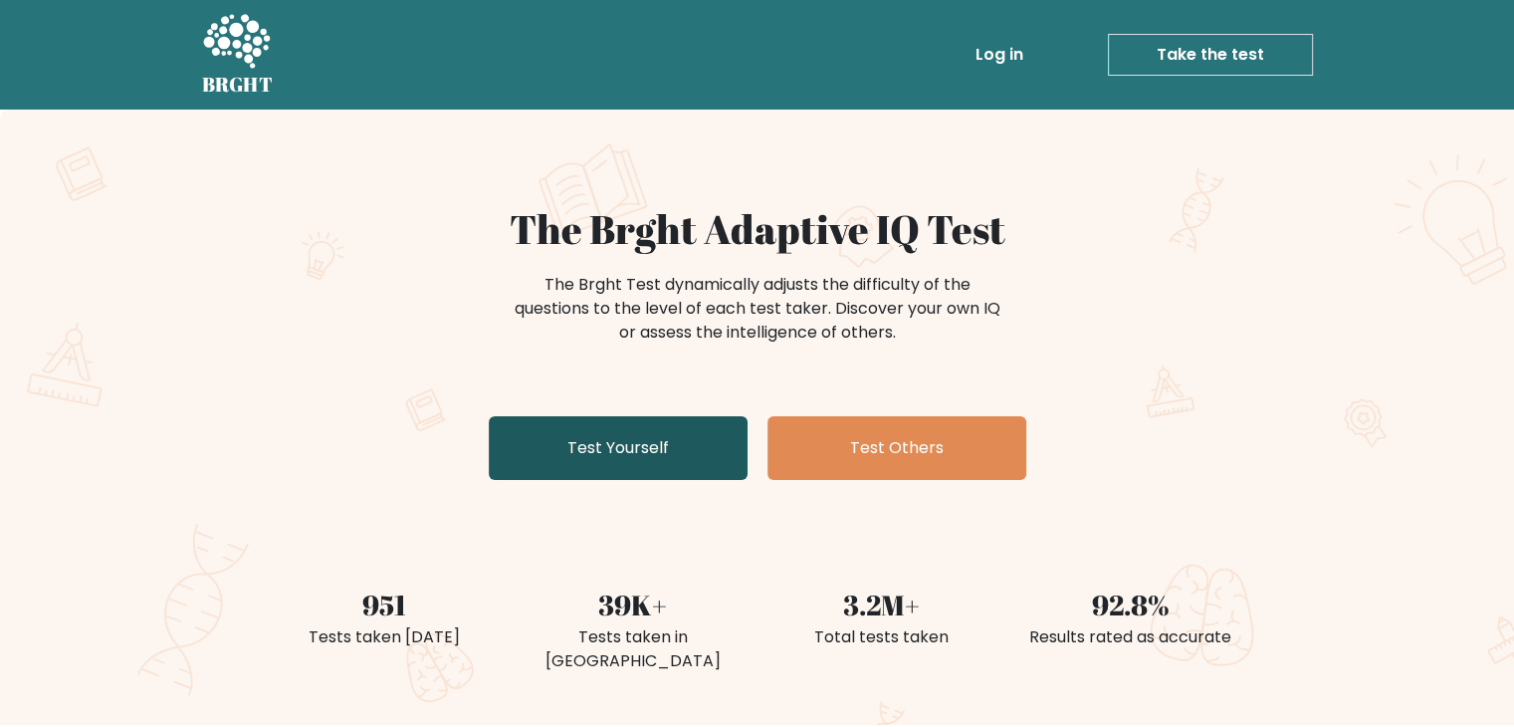
click at [722, 453] on link "Test Yourself" at bounding box center [618, 448] width 259 height 64
click at [708, 463] on link "Test Yourself" at bounding box center [618, 448] width 259 height 64
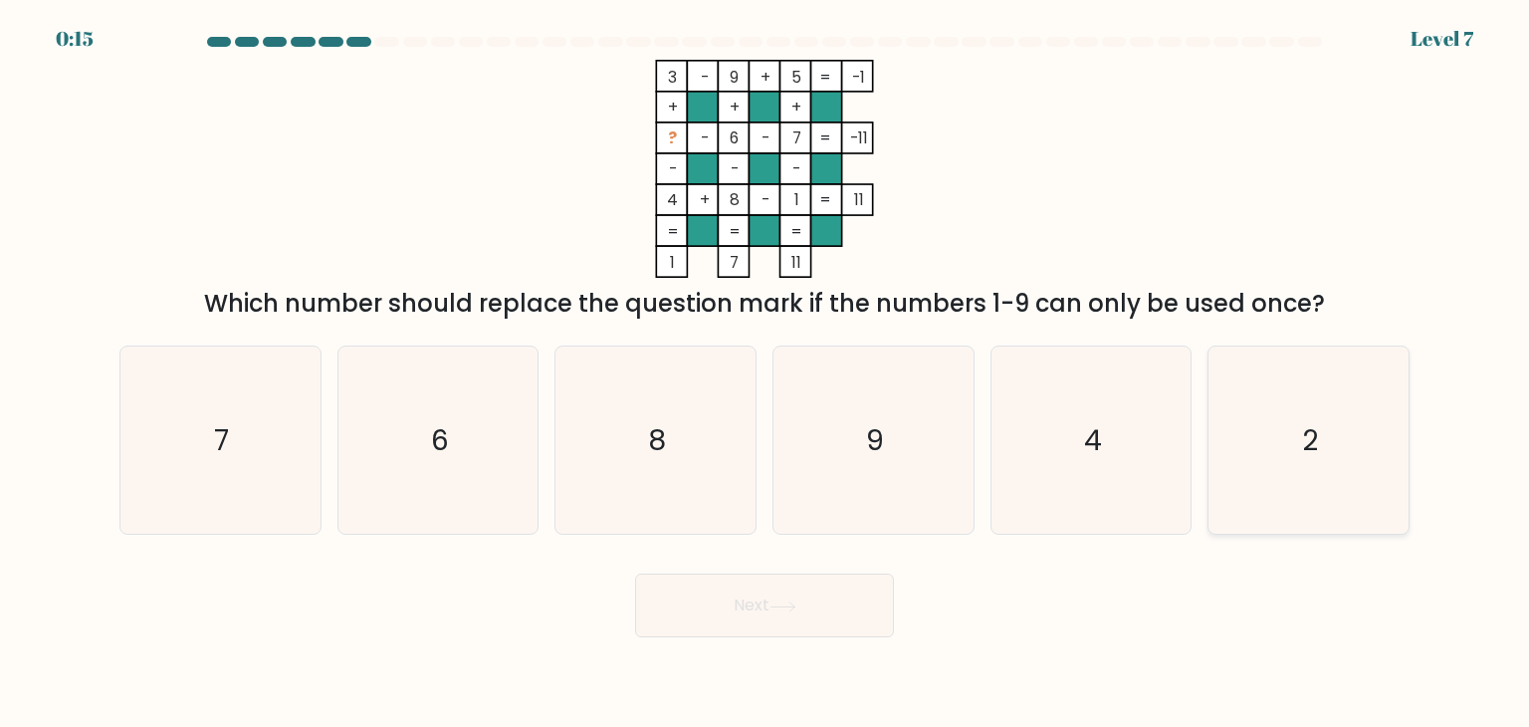
click at [1311, 468] on icon "2" at bounding box center [1308, 440] width 187 height 187
click at [766, 373] on input "f. 2" at bounding box center [765, 368] width 1 height 10
radio input "true"
click at [852, 607] on button "Next" at bounding box center [764, 606] width 259 height 64
click at [781, 603] on icon at bounding box center [783, 606] width 27 height 11
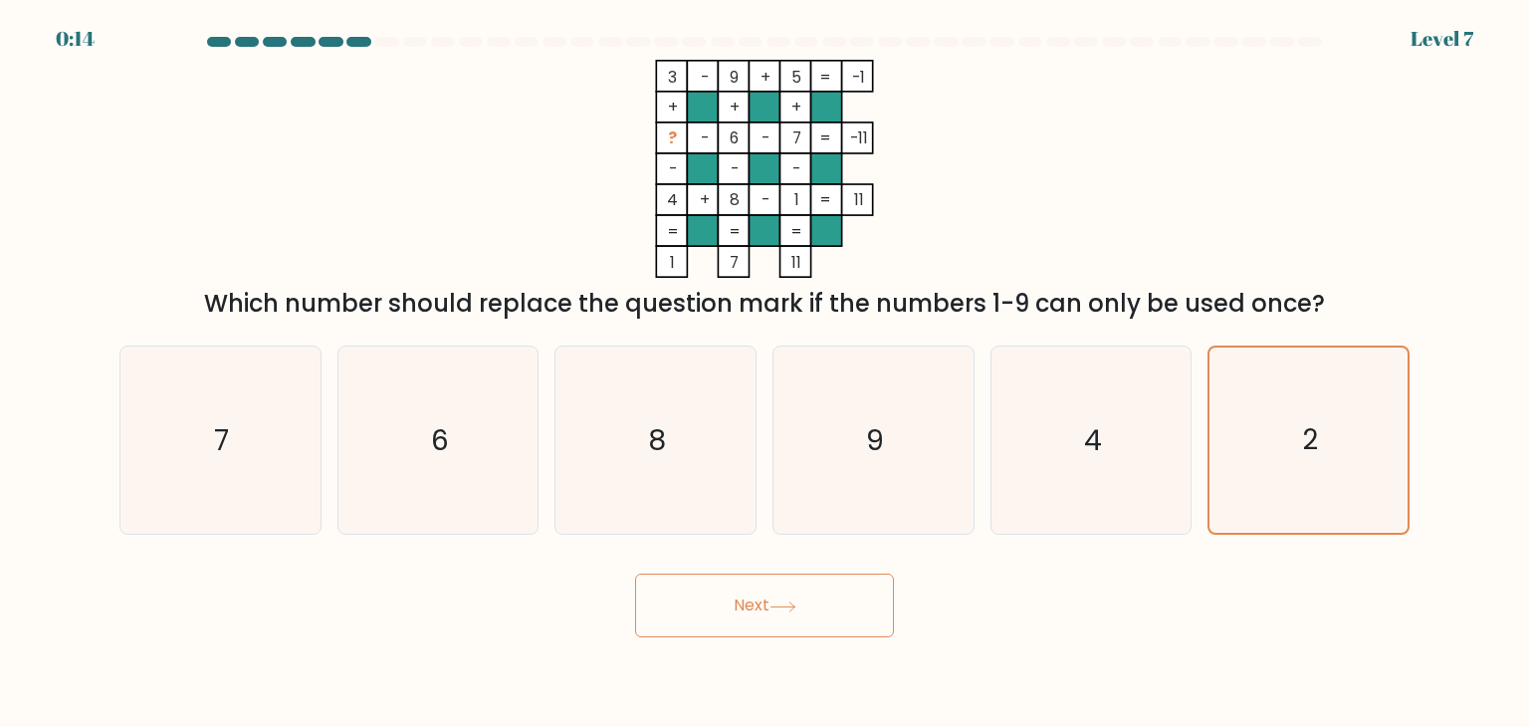
click at [781, 602] on icon at bounding box center [783, 606] width 27 height 11
click at [782, 601] on icon at bounding box center [783, 606] width 27 height 11
click at [783, 598] on button "Next" at bounding box center [764, 606] width 259 height 64
click at [782, 595] on button "Next" at bounding box center [764, 606] width 259 height 64
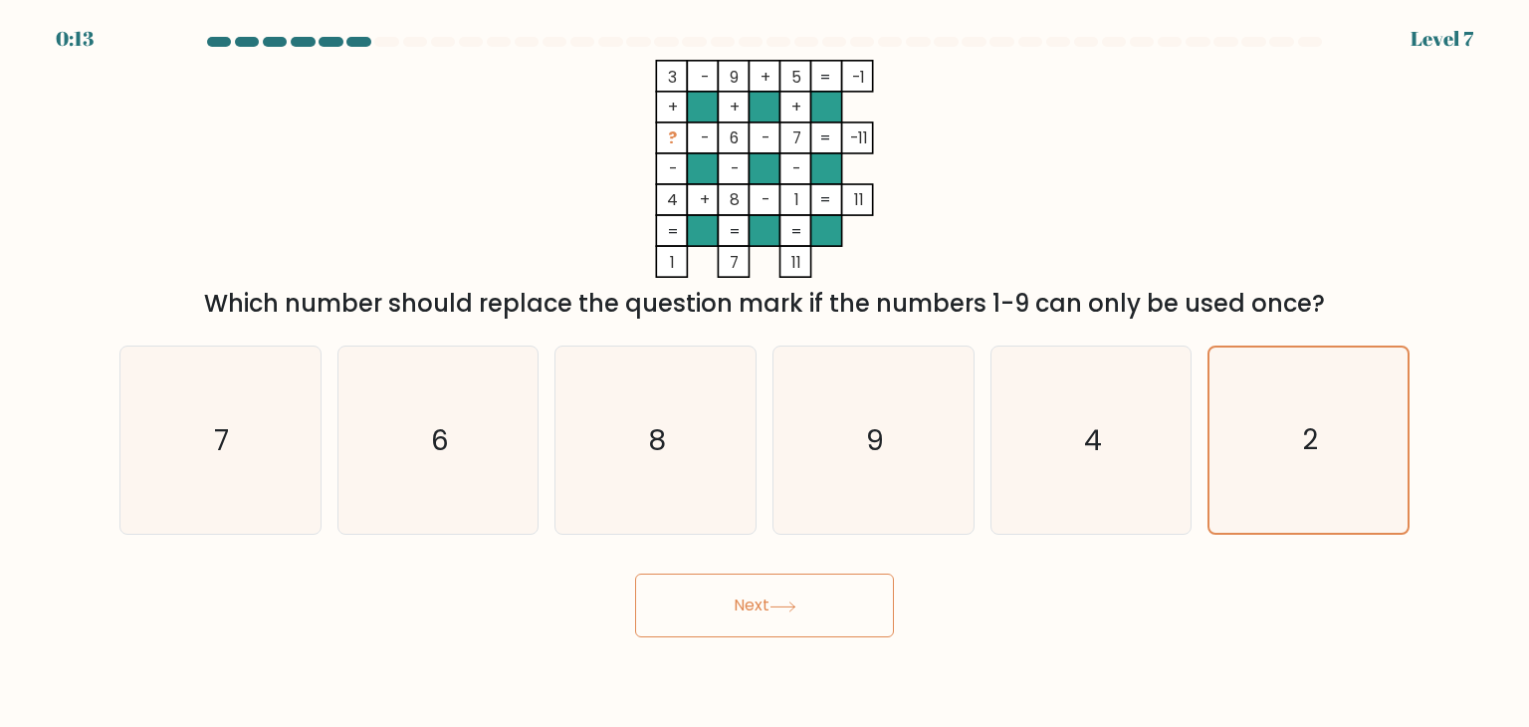
click at [714, 595] on button "Next" at bounding box center [764, 606] width 259 height 64
click at [713, 595] on button "Next" at bounding box center [764, 606] width 259 height 64
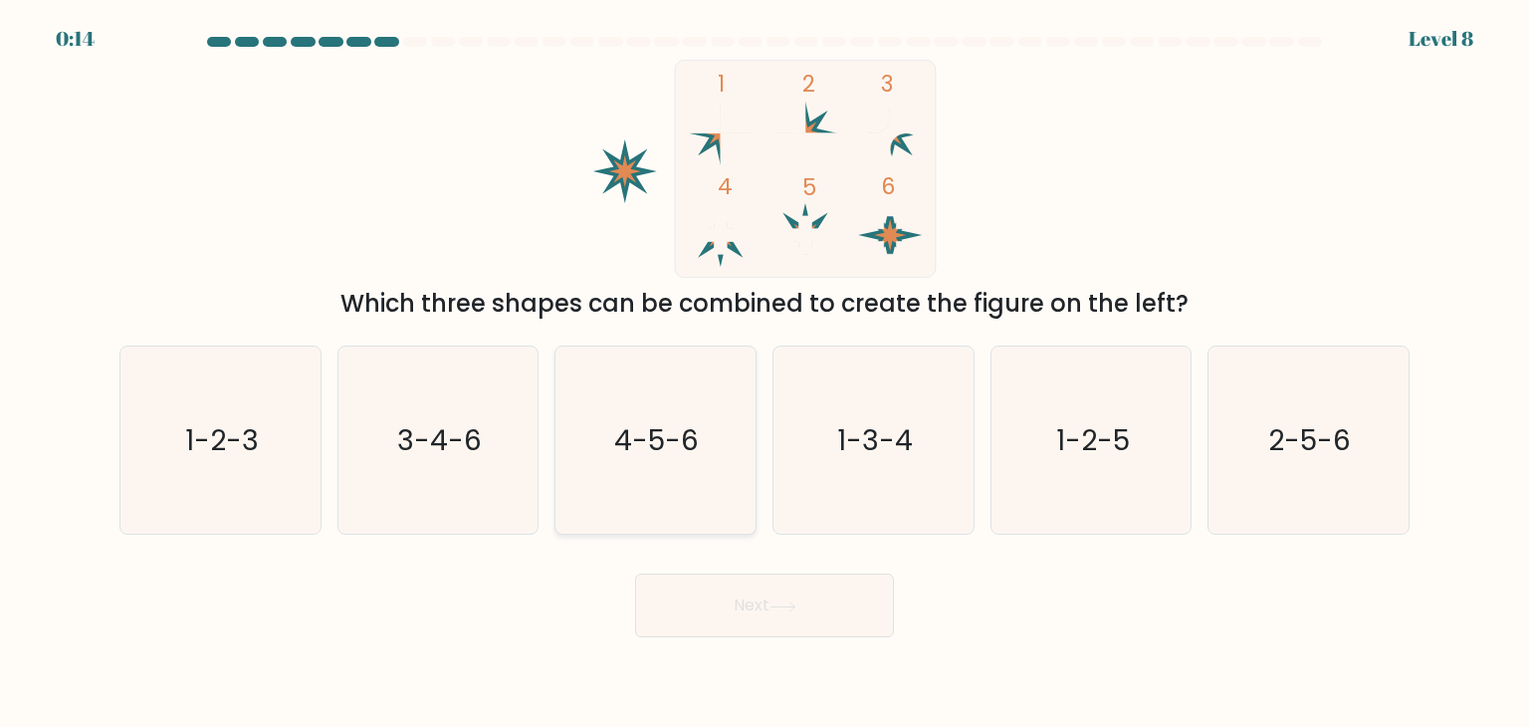
click at [710, 451] on icon "4-5-6" at bounding box center [655, 440] width 187 height 187
click at [765, 373] on input "c. 4-5-6" at bounding box center [765, 368] width 1 height 10
radio input "true"
click at [733, 597] on button "Next" at bounding box center [764, 606] width 259 height 64
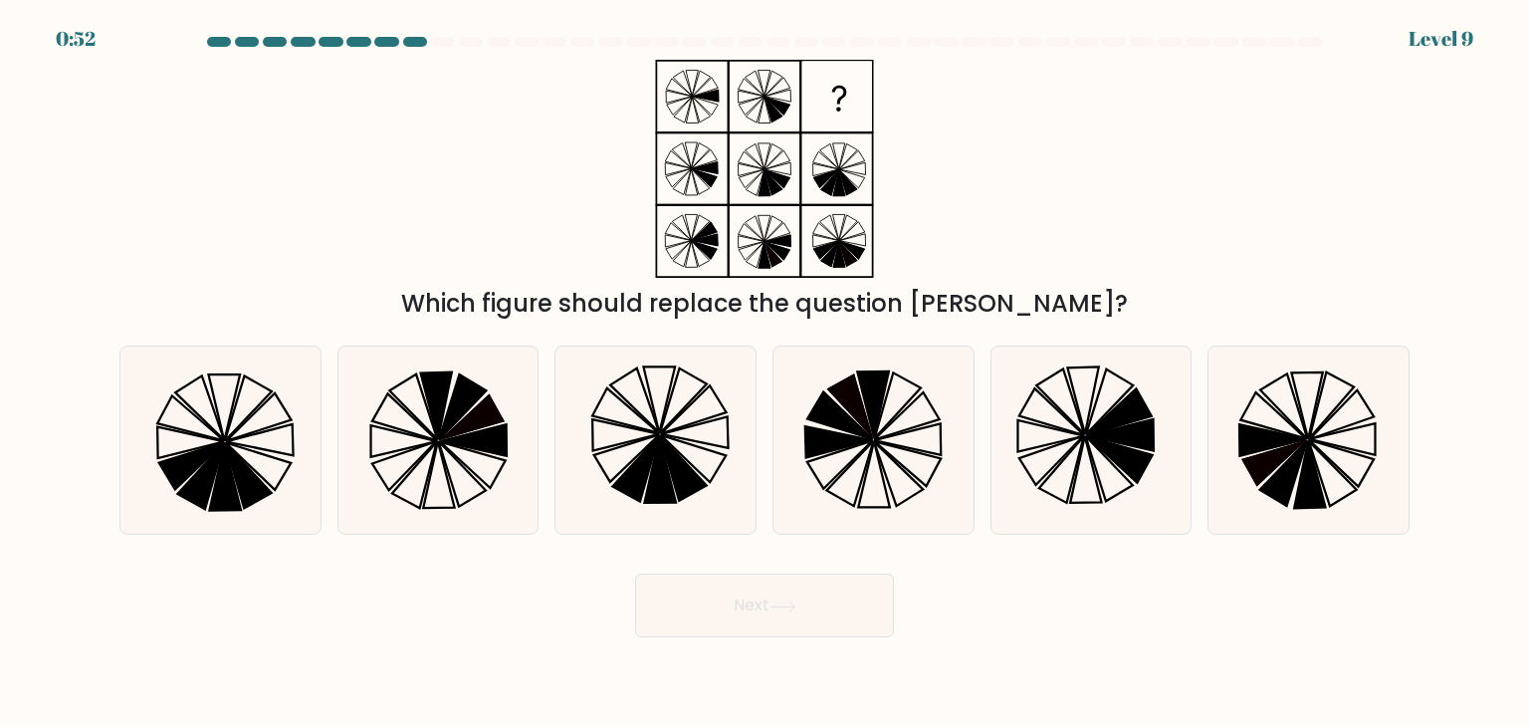
drag, startPoint x: 740, startPoint y: 590, endPoint x: 553, endPoint y: 595, distance: 187.3
click at [553, 595] on div "Next" at bounding box center [765, 598] width 1314 height 79
click at [718, 480] on icon at bounding box center [655, 440] width 187 height 187
click at [765, 373] on input "c." at bounding box center [765, 368] width 1 height 10
radio input "true"
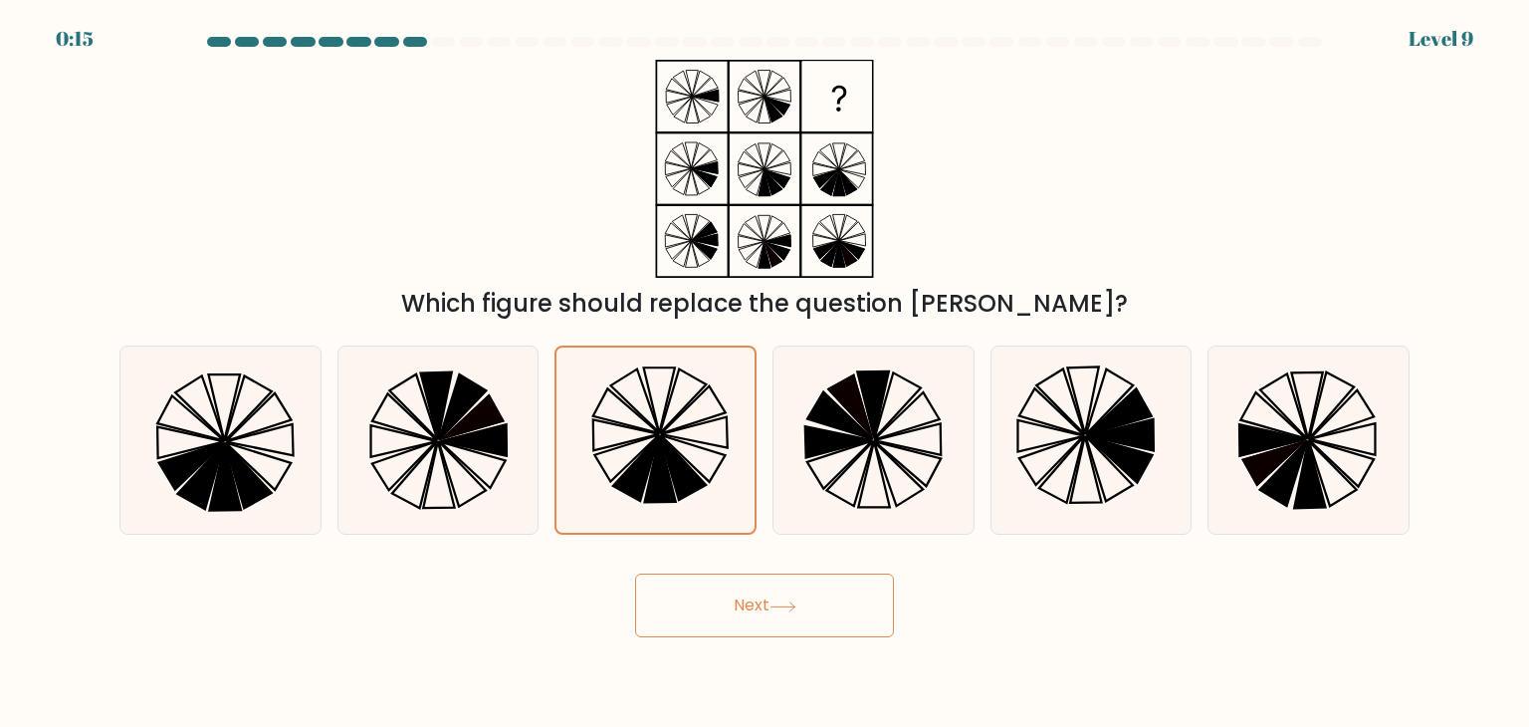
click at [757, 623] on button "Next" at bounding box center [764, 606] width 259 height 64
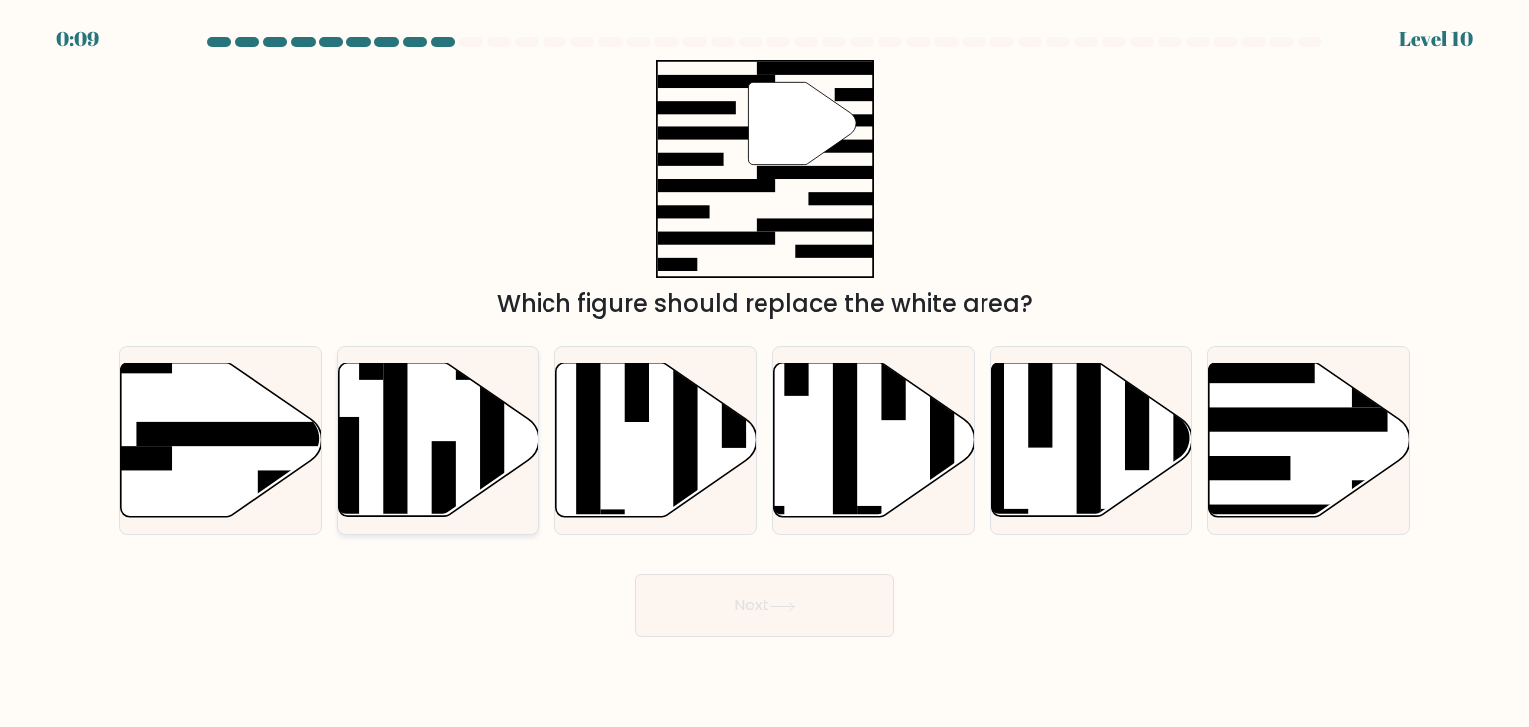
click at [469, 479] on icon at bounding box center [439, 439] width 200 height 153
click at [765, 373] on input "b." at bounding box center [765, 368] width 1 height 10
radio input "true"
click at [803, 603] on button "Next" at bounding box center [764, 606] width 259 height 64
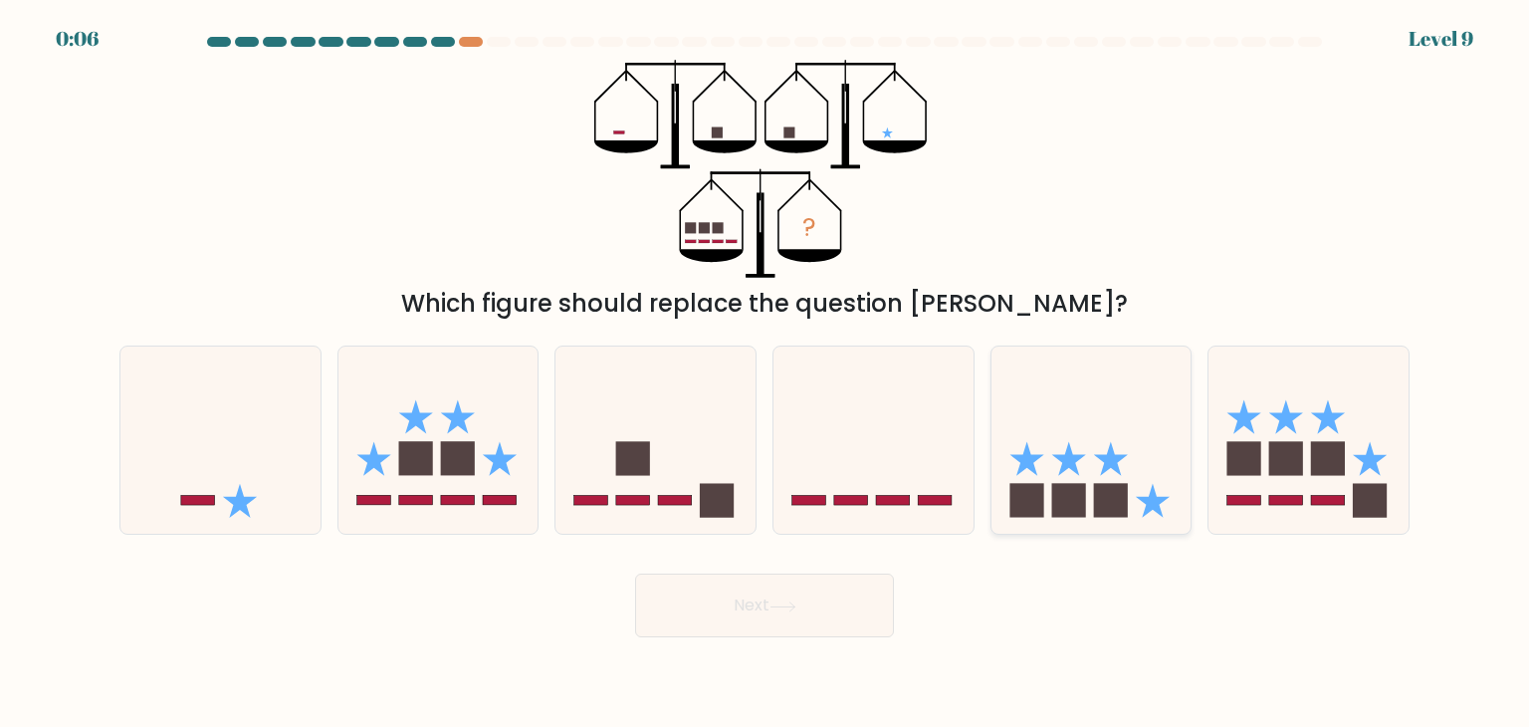
click at [1120, 498] on rect at bounding box center [1111, 501] width 34 height 34
click at [766, 373] on input "e." at bounding box center [765, 368] width 1 height 10
radio input "true"
click at [840, 603] on button "Next" at bounding box center [764, 606] width 259 height 64
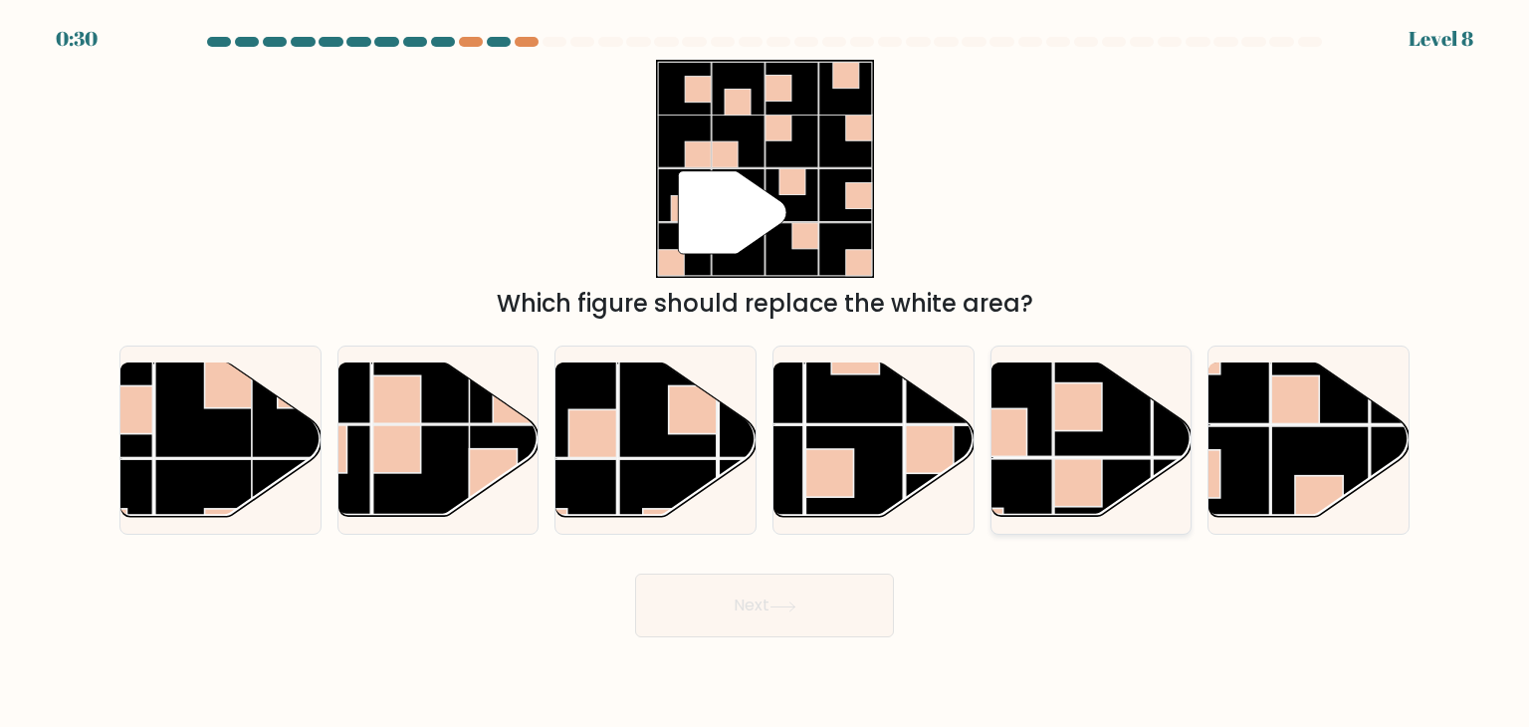
click at [1046, 423] on rect at bounding box center [1004, 408] width 98 height 98
click at [766, 373] on input "e." at bounding box center [765, 368] width 1 height 10
radio input "true"
click at [724, 602] on button "Next" at bounding box center [764, 606] width 259 height 64
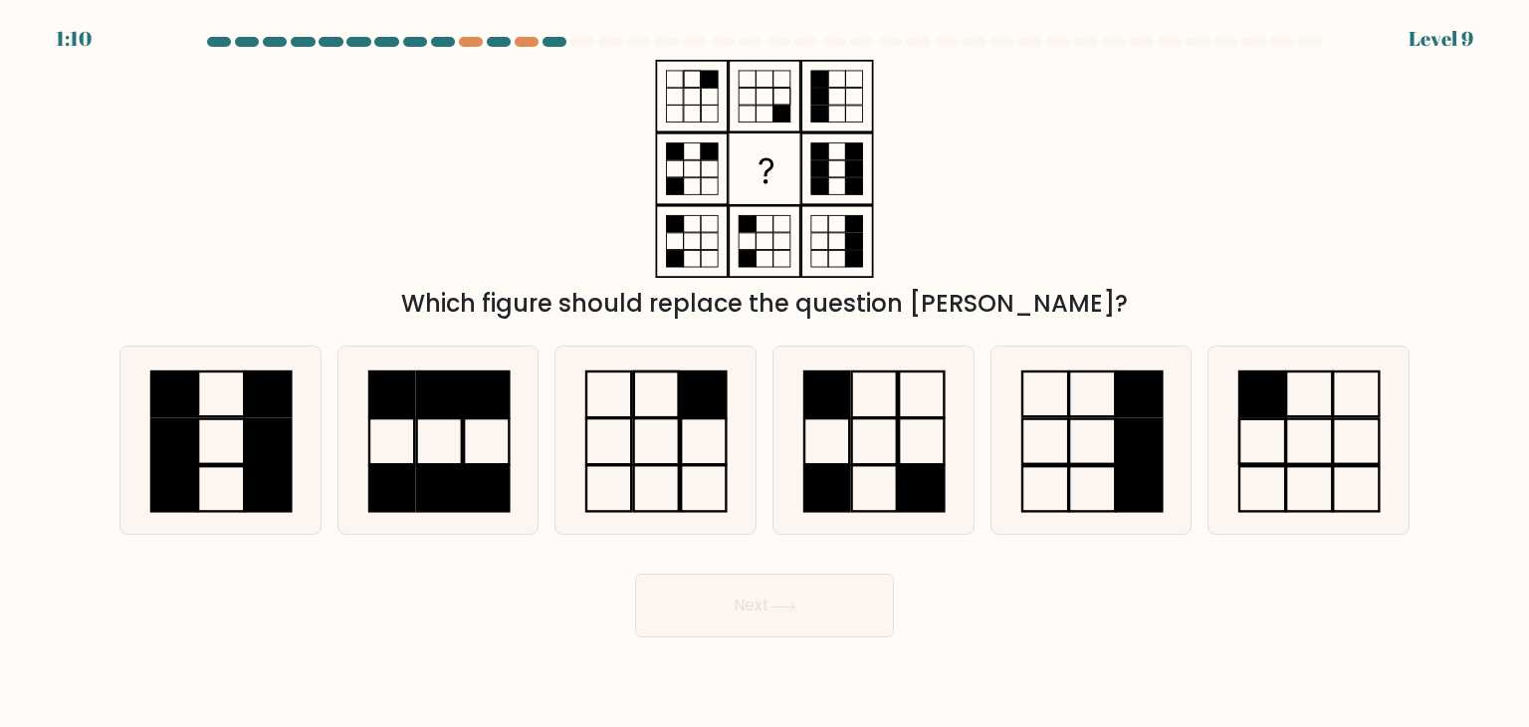
click at [497, 42] on div at bounding box center [499, 42] width 24 height 10
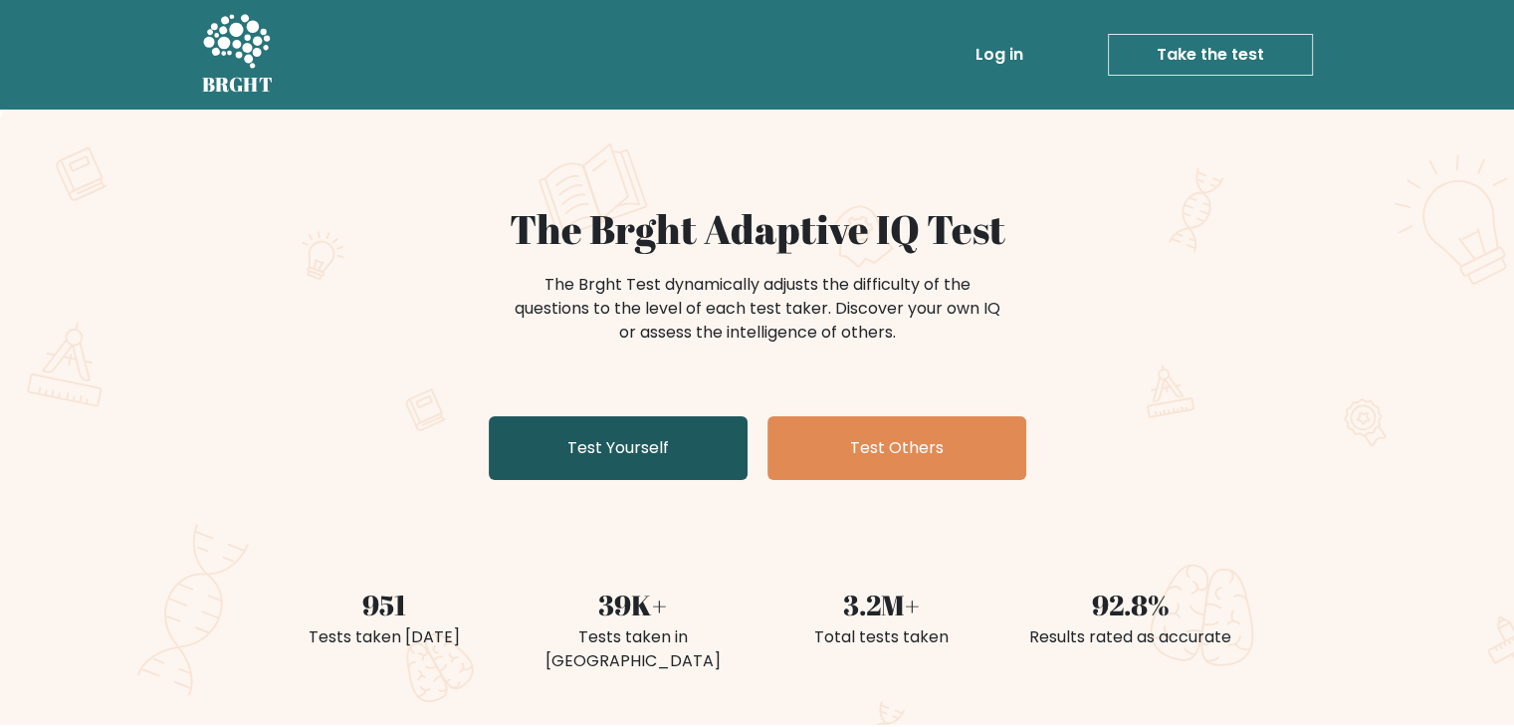
click at [740, 451] on link "Test Yourself" at bounding box center [618, 448] width 259 height 64
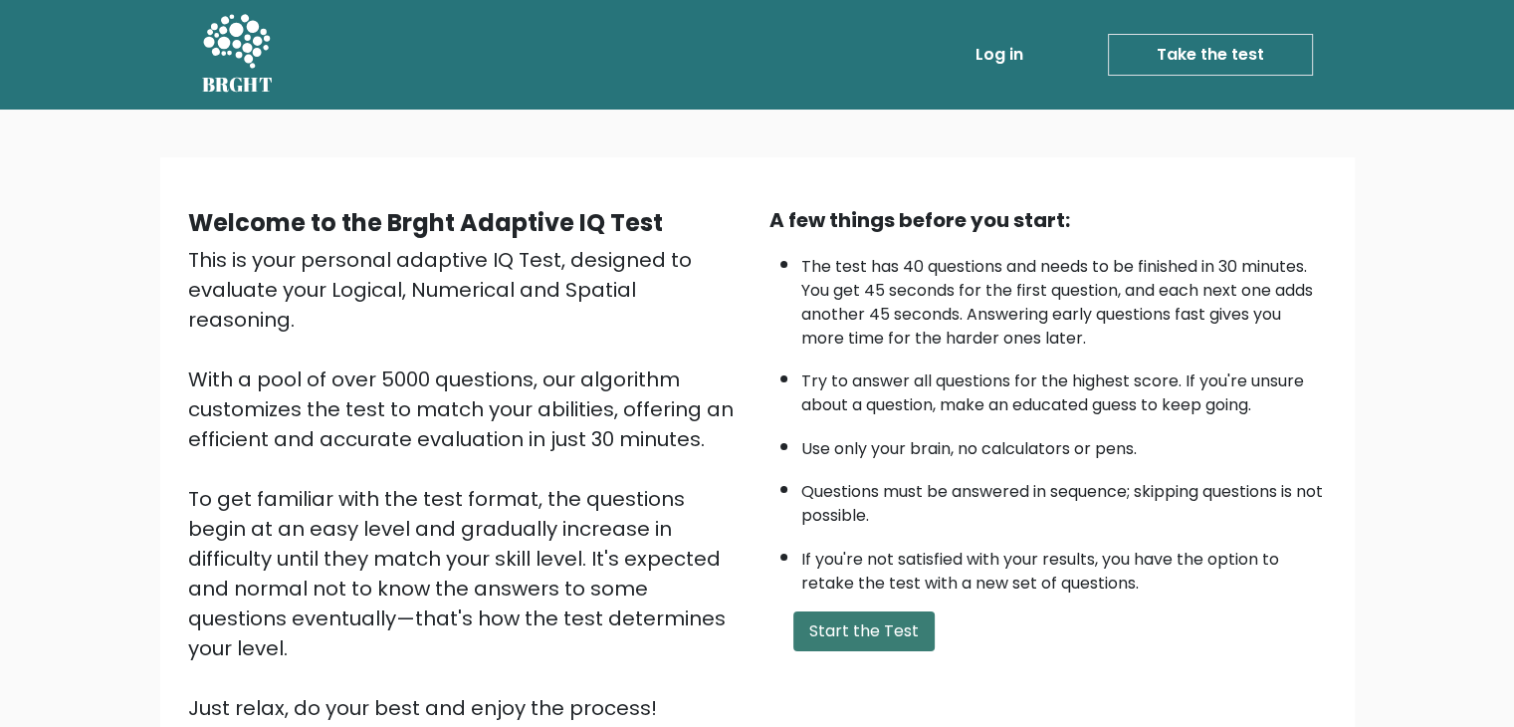
click at [847, 620] on button "Start the Test" at bounding box center [864, 631] width 141 height 40
